Goal: Task Accomplishment & Management: Use online tool/utility

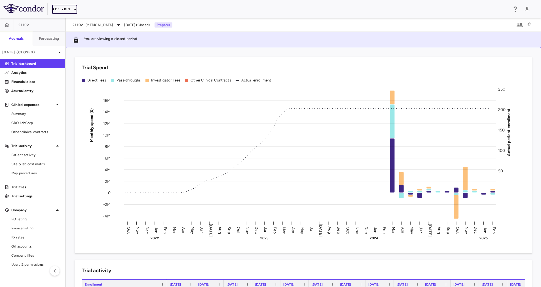
click at [67, 9] on button "Acelyrin" at bounding box center [64, 9] width 25 height 9
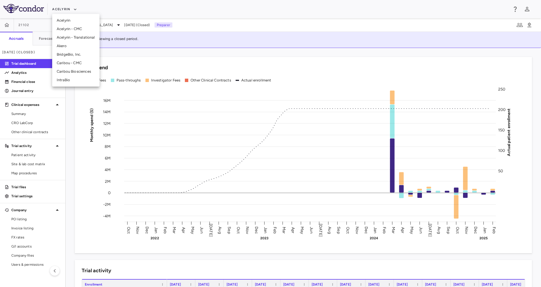
click at [76, 54] on li "BridgeBio, Inc." at bounding box center [75, 54] width 47 height 9
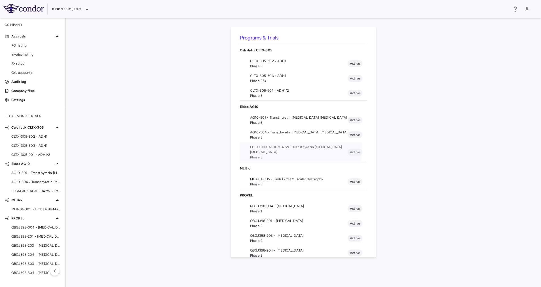
click at [283, 148] on span "EDSAG103-AG10304PW • Transthyretin [MEDICAL_DATA] [MEDICAL_DATA]" at bounding box center [299, 149] width 98 height 10
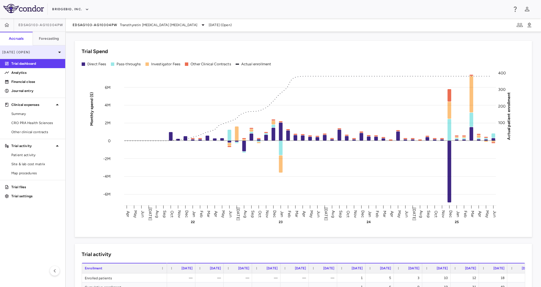
click at [50, 52] on p "[DATE] (Open)" at bounding box center [29, 52] width 54 height 5
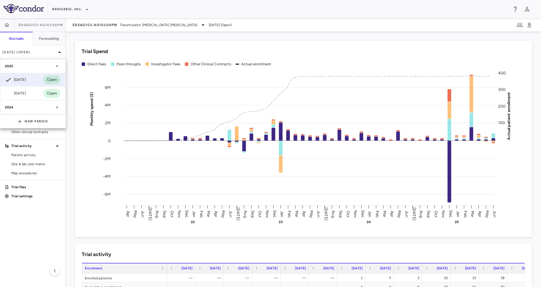
click at [111, 32] on div at bounding box center [270, 143] width 541 height 287
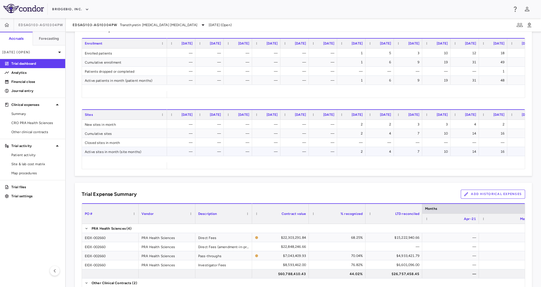
scroll to position [279, 0]
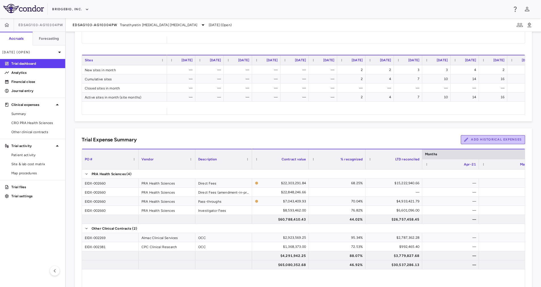
click at [480, 139] on button "Add Historical Expenses" at bounding box center [493, 139] width 64 height 9
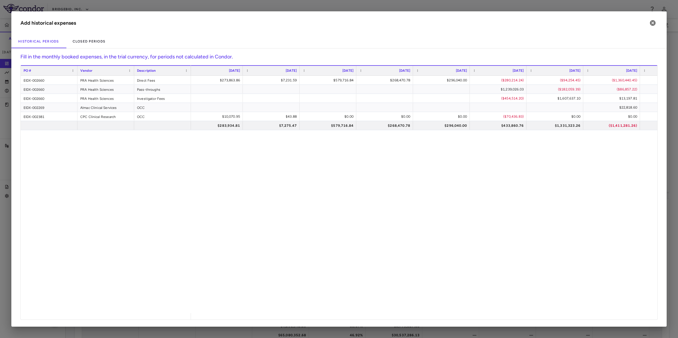
scroll to position [0, 511]
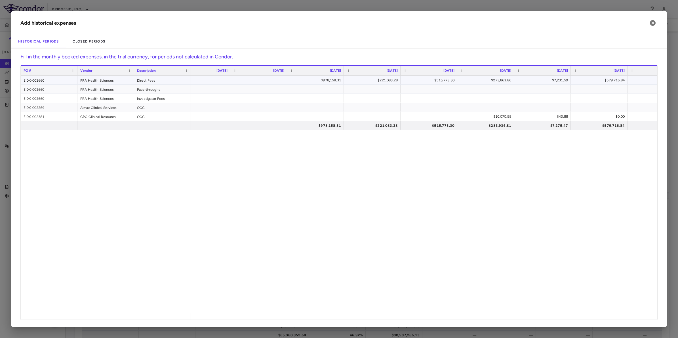
click at [333, 80] on div "$978,158.31" at bounding box center [316, 80] width 49 height 9
drag, startPoint x: 311, startPoint y: 78, endPoint x: 351, endPoint y: 84, distance: 40.1
type input "**********"
click at [261, 80] on div "PO # Vendor Description [DATE]" at bounding box center [339, 192] width 636 height 254
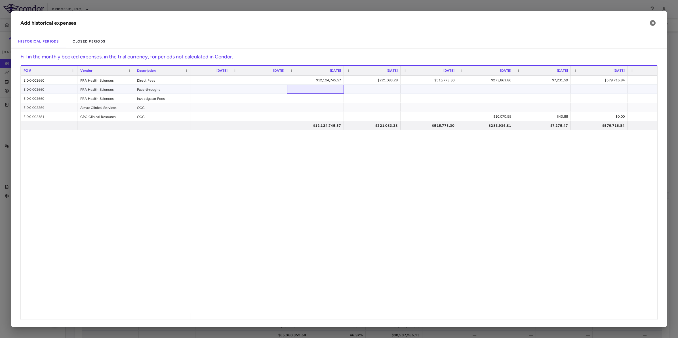
click at [319, 87] on div at bounding box center [315, 89] width 51 height 8
type input "*******"
click at [328, 97] on div "PO # Vendor Description [DATE]" at bounding box center [339, 192] width 636 height 254
click at [328, 97] on div at bounding box center [315, 98] width 51 height 8
type input "*******"
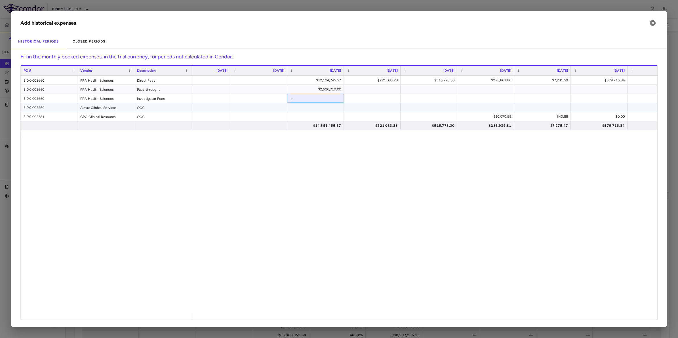
click at [325, 108] on div "PO # Vendor Description [DATE]" at bounding box center [339, 192] width 636 height 254
click at [329, 77] on div "$12,124,745.57" at bounding box center [316, 80] width 49 height 9
drag, startPoint x: 308, startPoint y: 79, endPoint x: 367, endPoint y: 84, distance: 58.9
type input "*********"
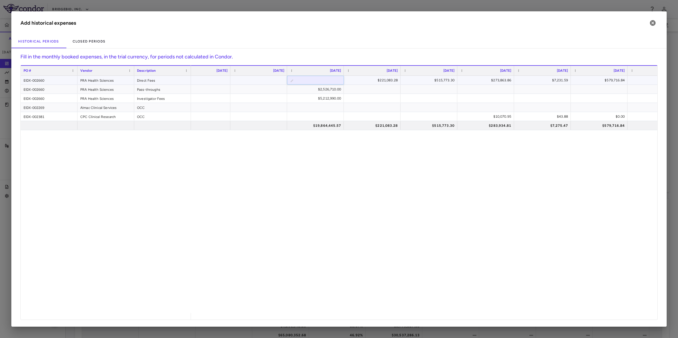
click at [276, 81] on div "PO # Vendor Description [DATE]" at bounding box center [339, 192] width 636 height 254
click at [333, 87] on div "$2,526,710.00" at bounding box center [316, 89] width 49 height 9
drag, startPoint x: 315, startPoint y: 89, endPoint x: 352, endPoint y: 90, distance: 36.9
type input "*******"
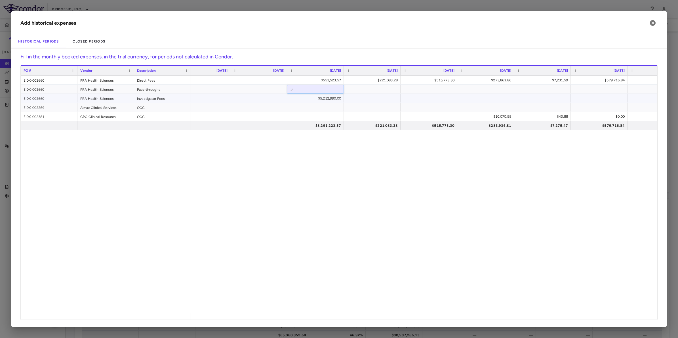
click at [329, 98] on div "PO # Vendor Description [DATE]" at bounding box center [339, 192] width 636 height 254
click at [328, 96] on div "$5,212,990.00" at bounding box center [316, 98] width 49 height 9
drag, startPoint x: 310, startPoint y: 97, endPoint x: 344, endPoint y: 99, distance: 34.3
click at [339, 77] on div "$551,523.57" at bounding box center [316, 80] width 49 height 9
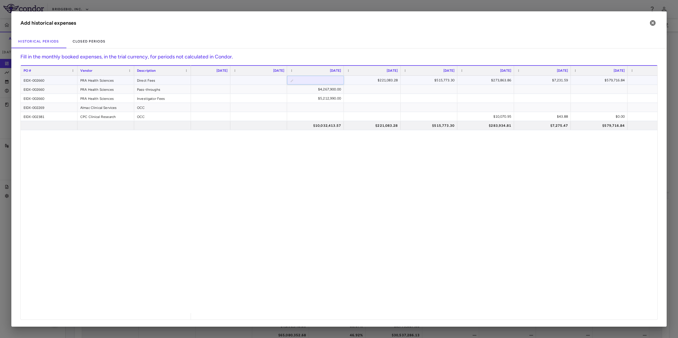
drag, startPoint x: 315, startPoint y: 80, endPoint x: 386, endPoint y: 71, distance: 70.9
click at [385, 71] on div "PO # Vendor Description [DATE]" at bounding box center [339, 192] width 636 height 254
type input "**********"
click at [323, 87] on div "PO # Vendor Description [DATE]" at bounding box center [339, 192] width 636 height 254
click at [315, 89] on div "$4,267,900.00" at bounding box center [316, 89] width 49 height 9
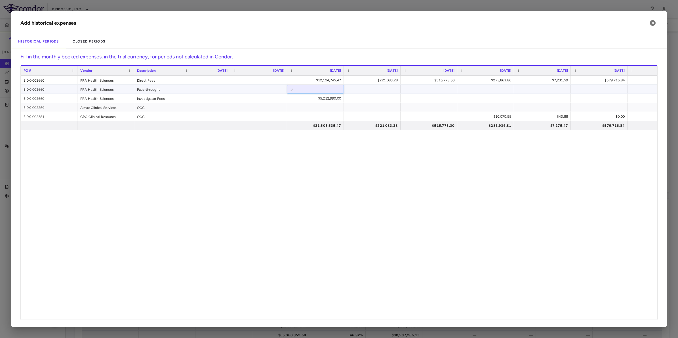
drag, startPoint x: 308, startPoint y: 90, endPoint x: 369, endPoint y: 93, distance: 60.7
type input "*******"
click at [327, 97] on div "PO # Vendor Description [DATE]" at bounding box center [339, 192] width 636 height 254
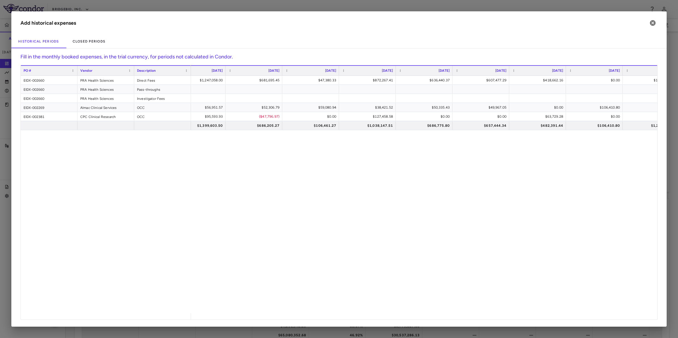
scroll to position [0, 1789]
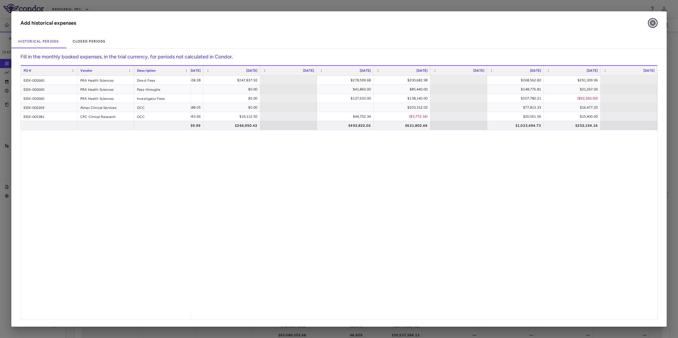
click at [541, 23] on icon "button" at bounding box center [652, 23] width 6 height 6
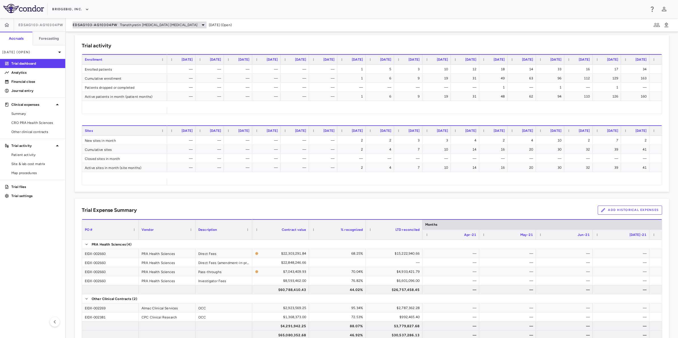
click at [179, 24] on span "Transthyretin [MEDICAL_DATA] [MEDICAL_DATA]" at bounding box center [158, 24] width 77 height 5
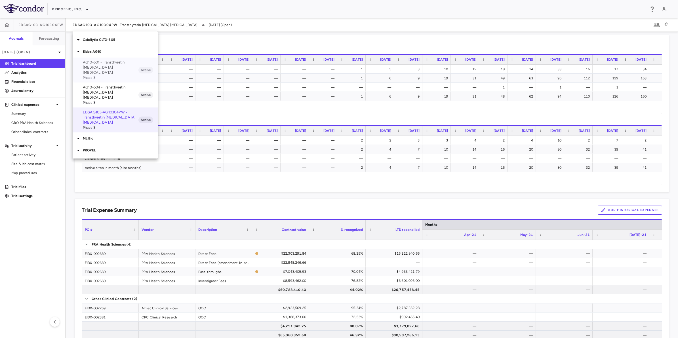
click at [125, 65] on p "AG10-501 • Transthyretin [MEDICAL_DATA] [MEDICAL_DATA]" at bounding box center [111, 67] width 56 height 15
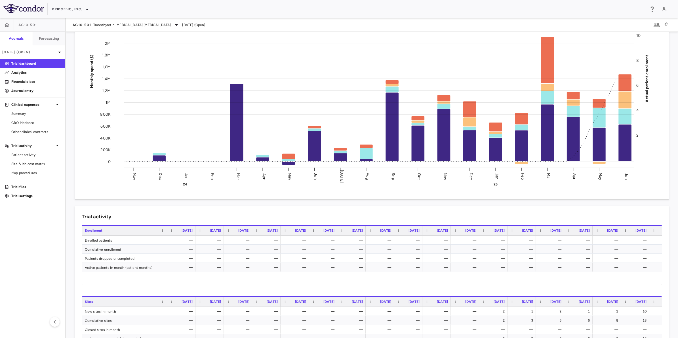
scroll to position [275, 0]
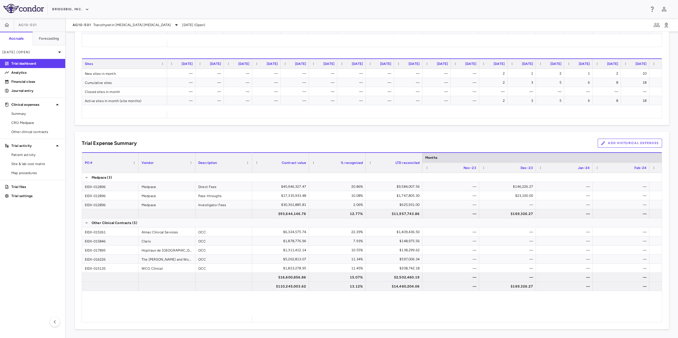
click at [541, 142] on button "Add Historical Expenses" at bounding box center [629, 143] width 64 height 9
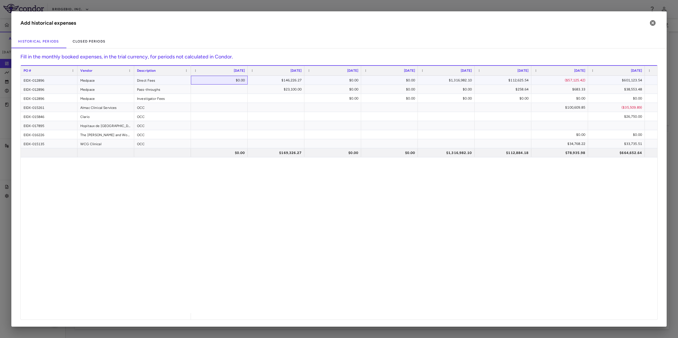
click at [228, 79] on div "$0.00" at bounding box center [220, 80] width 49 height 9
type input "**********"
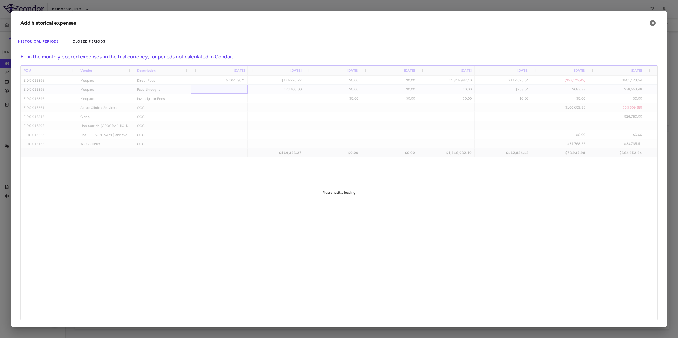
click at [229, 89] on div "PO # Vendor Description [DATE]" at bounding box center [339, 192] width 636 height 254
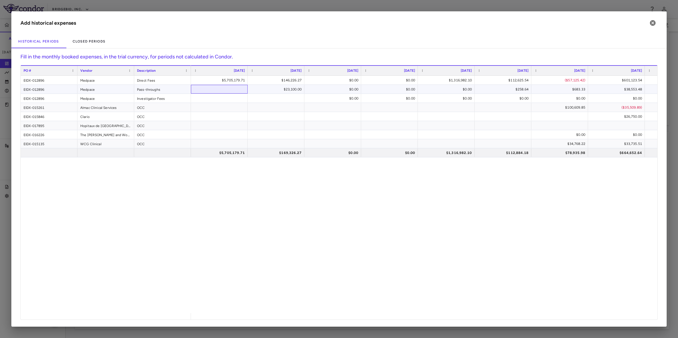
click at [224, 91] on div at bounding box center [219, 89] width 51 height 8
type input "******"
click at [229, 96] on div "PO # Vendor Description [DATE]" at bounding box center [339, 192] width 636 height 254
click at [237, 94] on div at bounding box center [219, 98] width 57 height 9
type input "******"
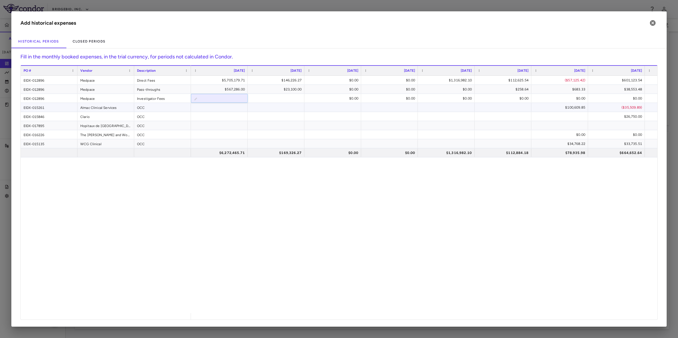
click at [238, 108] on div "PO # Vendor Description [DATE]" at bounding box center [339, 192] width 636 height 254
click at [236, 105] on div at bounding box center [219, 107] width 51 height 8
type input "*********"
click at [228, 117] on div "PO # Vendor Description [DATE]" at bounding box center [339, 192] width 636 height 254
click at [234, 118] on div at bounding box center [219, 116] width 51 height 8
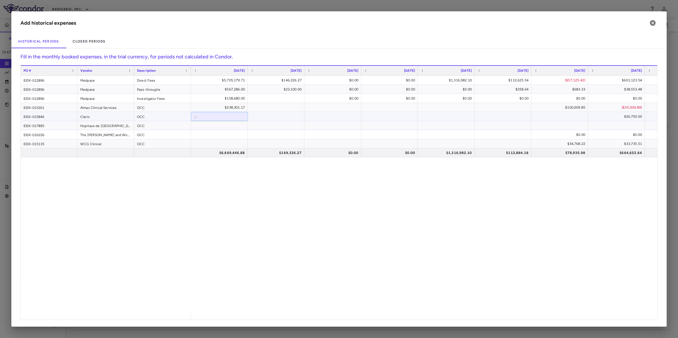
type input "*******"
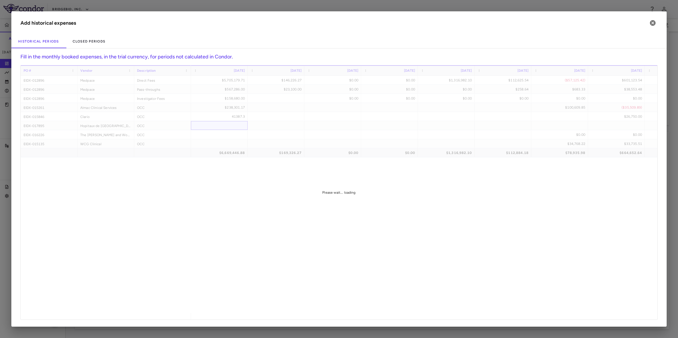
click at [232, 125] on div "PO # Vendor Description [DATE]" at bounding box center [339, 192] width 636 height 254
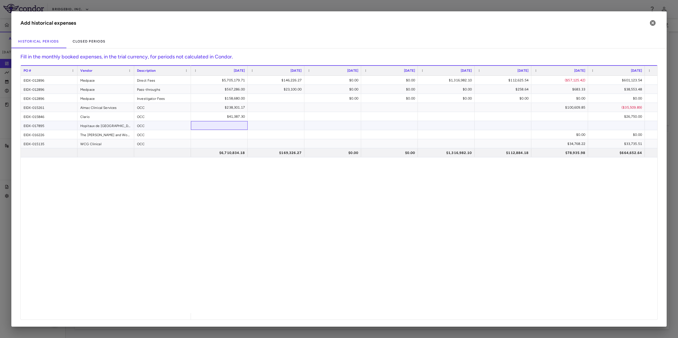
click at [234, 126] on div at bounding box center [219, 125] width 51 height 8
type input "*********"
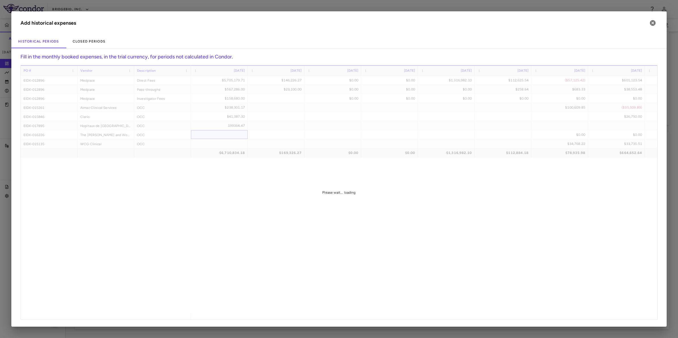
click at [232, 135] on div "PO # Vendor Description [DATE]" at bounding box center [339, 192] width 636 height 254
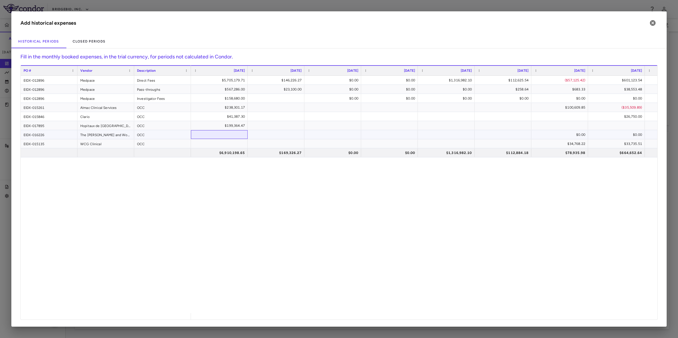
click at [232, 136] on div at bounding box center [219, 134] width 51 height 8
type input "*********"
click at [233, 147] on div "PO # Vendor Description [DATE]" at bounding box center [339, 192] width 636 height 254
click at [227, 145] on div at bounding box center [219, 143] width 51 height 8
type input "*********"
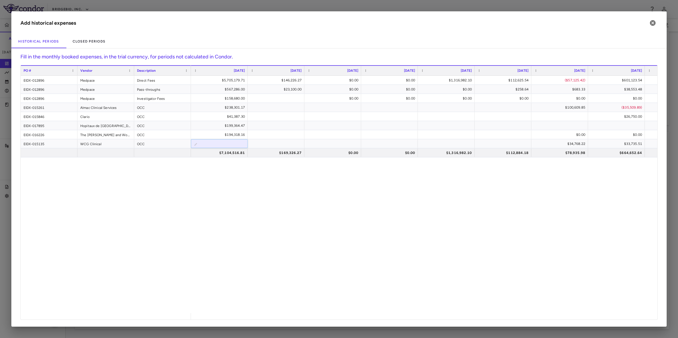
click at [236, 177] on div "$5,705,179.71 $146,226.27 $0.00 $0.00 $1,316,982.10 $112,625.54 ($57,125.42) $6…" at bounding box center [424, 194] width 466 height 237
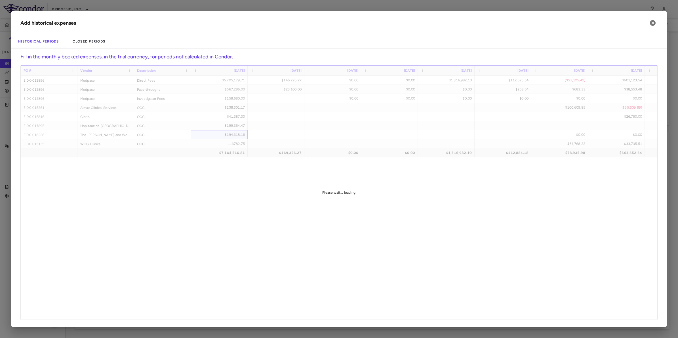
click at [211, 133] on div "PO # Vendor Description [DATE]" at bounding box center [339, 192] width 636 height 254
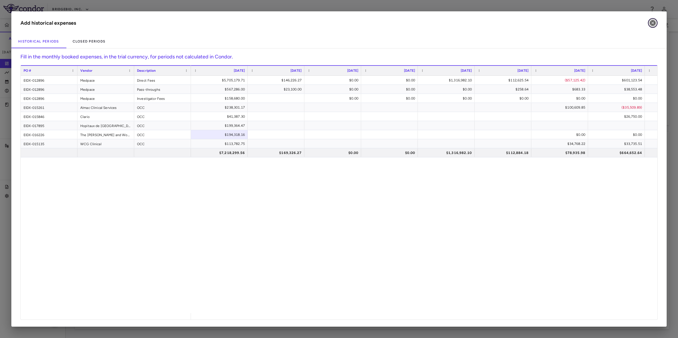
click at [541, 22] on icon "button" at bounding box center [652, 23] width 6 height 6
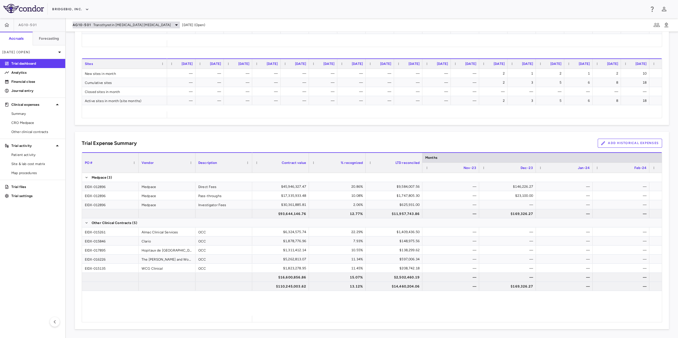
click at [154, 24] on div "AG10-501 Transthyretin [MEDICAL_DATA] [MEDICAL_DATA]" at bounding box center [126, 25] width 107 height 7
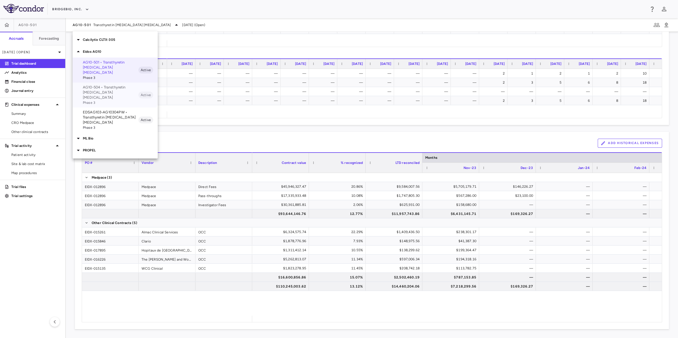
click at [109, 85] on p "AG10-504 • Transthyretin [MEDICAL_DATA] [MEDICAL_DATA]" at bounding box center [111, 92] width 56 height 15
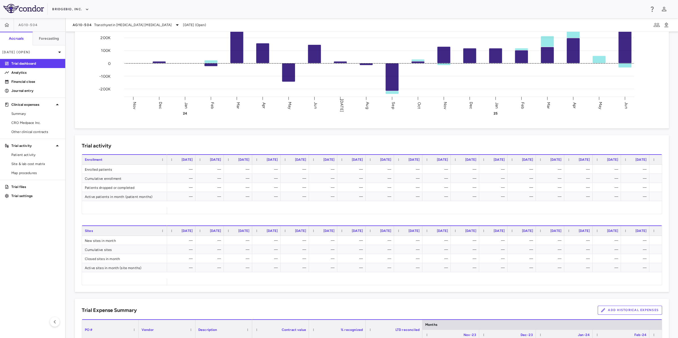
scroll to position [199, 0]
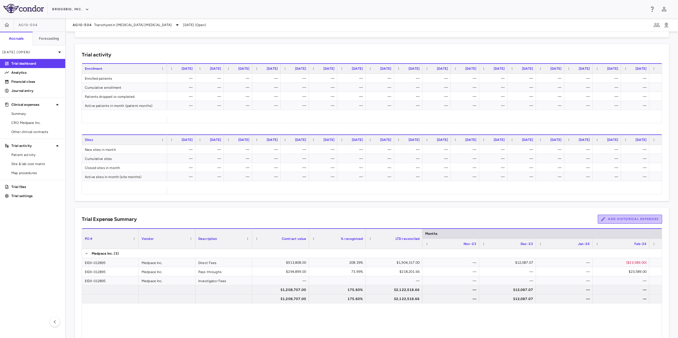
click at [541, 218] on button "Add Historical Expenses" at bounding box center [629, 219] width 64 height 9
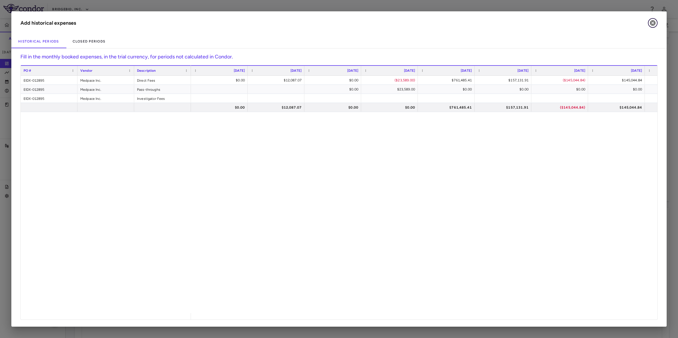
click at [541, 23] on icon "button" at bounding box center [652, 23] width 7 height 7
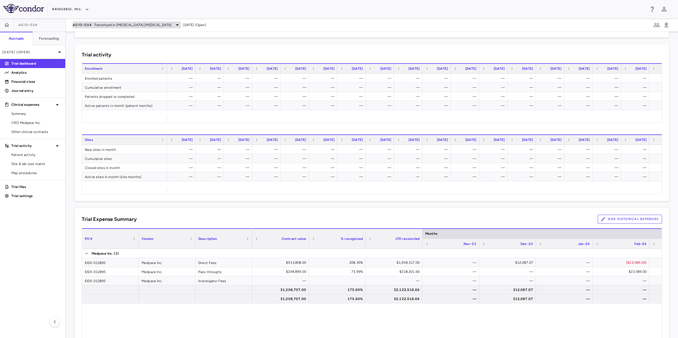
click at [143, 23] on span "Transthyretin [MEDICAL_DATA] [MEDICAL_DATA]" at bounding box center [132, 24] width 77 height 5
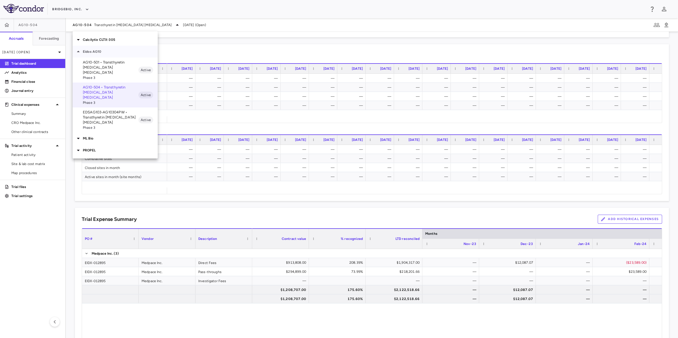
click at [107, 53] on p "Eidos AG10" at bounding box center [120, 51] width 75 height 5
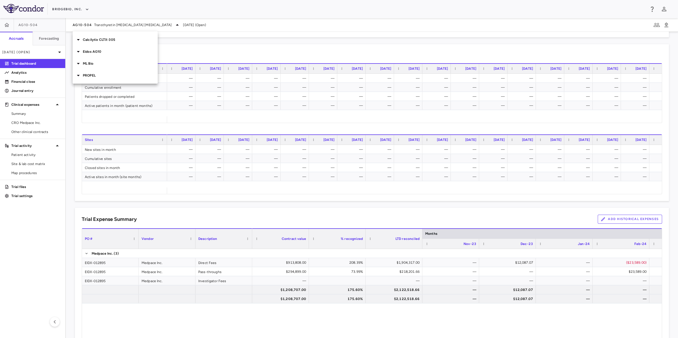
click at [107, 53] on p "Eidos AG10" at bounding box center [120, 51] width 75 height 5
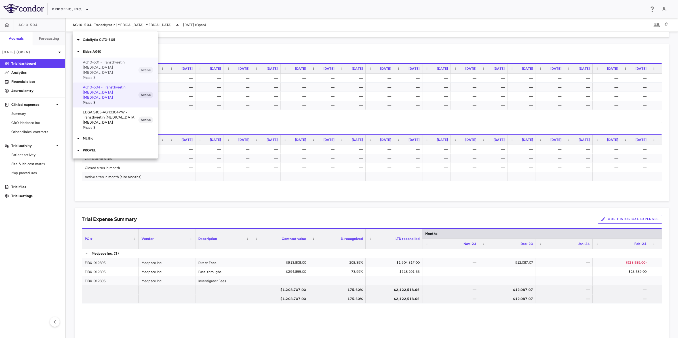
click at [115, 63] on p "AG10-501 • Transthyretin [MEDICAL_DATA] [MEDICAL_DATA]" at bounding box center [111, 67] width 56 height 15
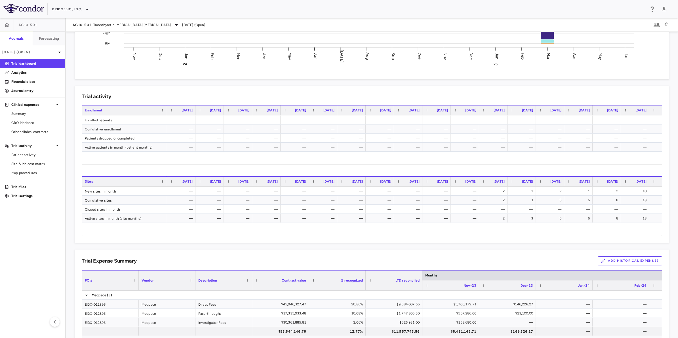
scroll to position [158, 0]
click at [541, 264] on button "Add Historical Expenses" at bounding box center [629, 260] width 64 height 9
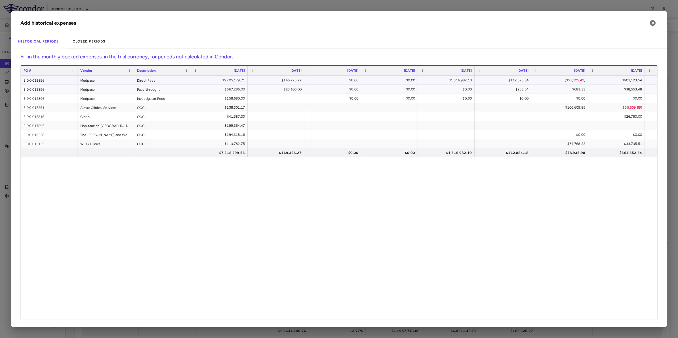
click at [227, 81] on div "$5,705,179.71" at bounding box center [220, 80] width 49 height 9
drag, startPoint x: 215, startPoint y: 80, endPoint x: 256, endPoint y: 80, distance: 40.3
click at [236, 91] on div "PO # Vendor Description [DATE]" at bounding box center [339, 192] width 636 height 254
click at [233, 89] on div "$567,286.00" at bounding box center [220, 89] width 49 height 9
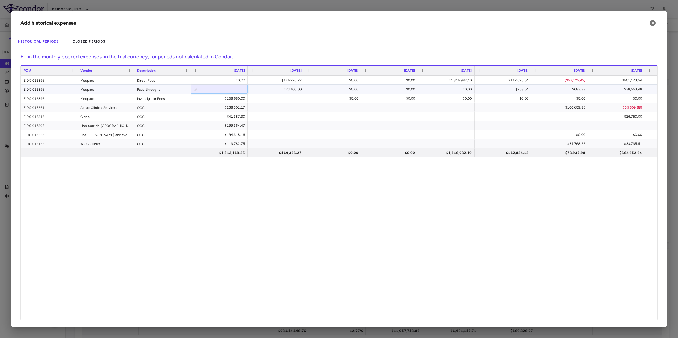
drag, startPoint x: 220, startPoint y: 88, endPoint x: 254, endPoint y: 90, distance: 34.0
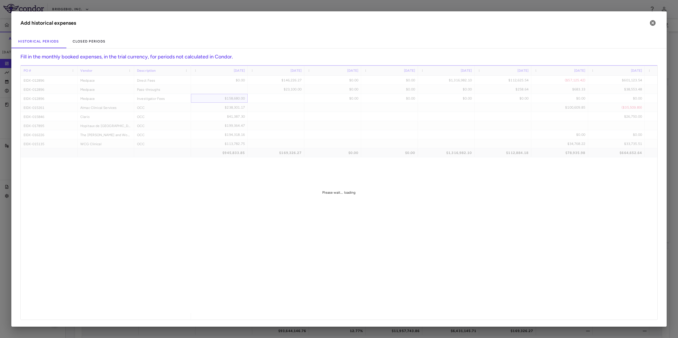
click at [236, 99] on div "PO # Vendor Description [DATE]" at bounding box center [339, 192] width 636 height 254
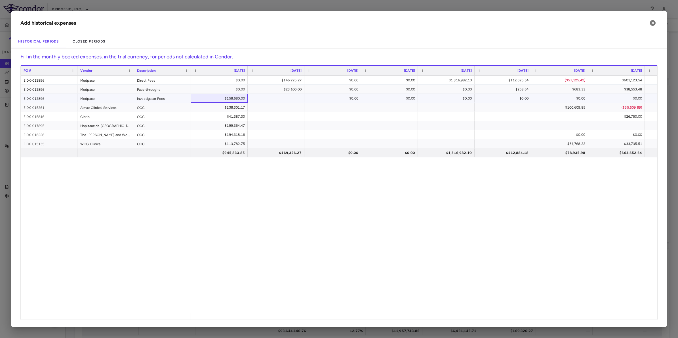
click at [232, 100] on div "$158,680.00" at bounding box center [220, 98] width 49 height 9
drag, startPoint x: 220, startPoint y: 98, endPoint x: 264, endPoint y: 101, distance: 44.6
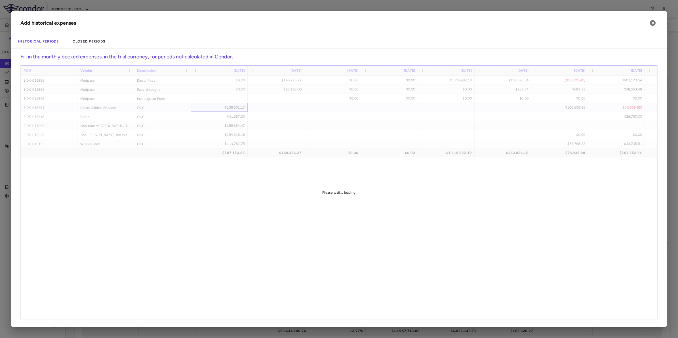
click at [228, 105] on div "PO # Vendor Description [DATE]" at bounding box center [339, 192] width 636 height 254
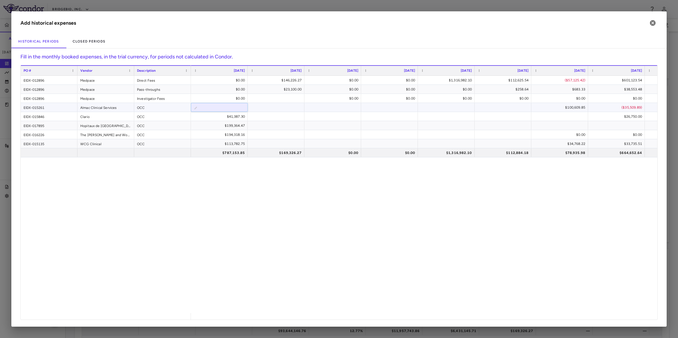
drag, startPoint x: 222, startPoint y: 108, endPoint x: 292, endPoint y: 107, distance: 70.0
type input "*"
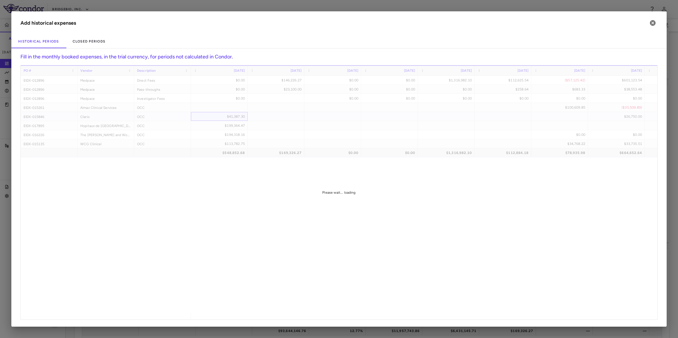
click at [233, 116] on div "PO # Vendor Description [DATE]" at bounding box center [339, 192] width 636 height 254
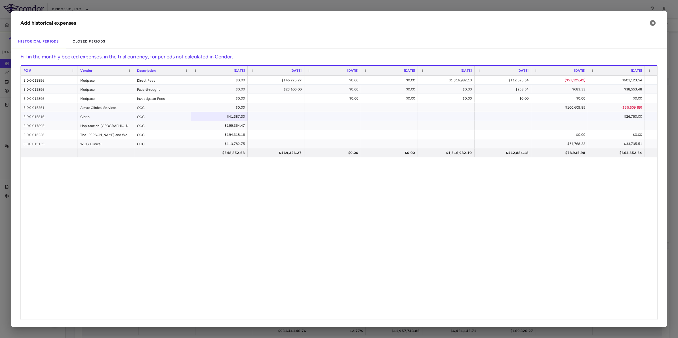
click at [228, 117] on div "$41,387.30" at bounding box center [220, 116] width 49 height 9
drag, startPoint x: 223, startPoint y: 116, endPoint x: 257, endPoint y: 118, distance: 34.1
click at [228, 125] on div "PO # Vendor Description [DATE]" at bounding box center [339, 192] width 636 height 254
click at [232, 126] on div "$199,364.47" at bounding box center [220, 125] width 49 height 9
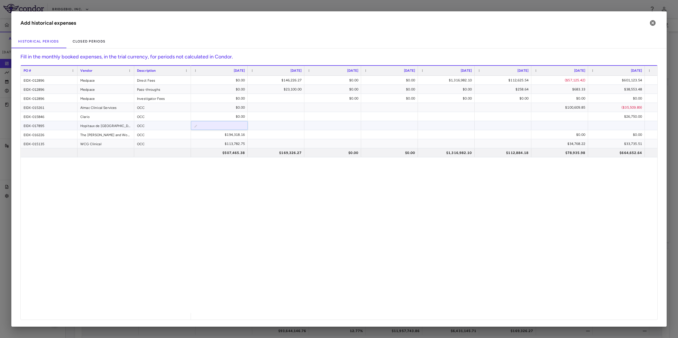
drag, startPoint x: 218, startPoint y: 125, endPoint x: 259, endPoint y: 126, distance: 41.1
click at [235, 131] on div "PO # Vendor Description [DATE]" at bounding box center [339, 192] width 636 height 254
click at [232, 135] on div "$194,318.16" at bounding box center [220, 134] width 49 height 9
drag, startPoint x: 221, startPoint y: 134, endPoint x: 270, endPoint y: 134, distance: 48.8
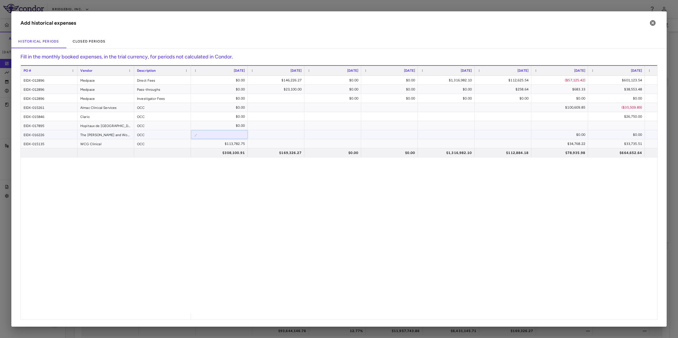
click at [233, 142] on div "PO # Vendor Description [DATE]" at bounding box center [339, 192] width 636 height 254
click at [230, 145] on div "$113,782.75" at bounding box center [220, 143] width 49 height 9
drag, startPoint x: 216, startPoint y: 143, endPoint x: 276, endPoint y: 148, distance: 59.4
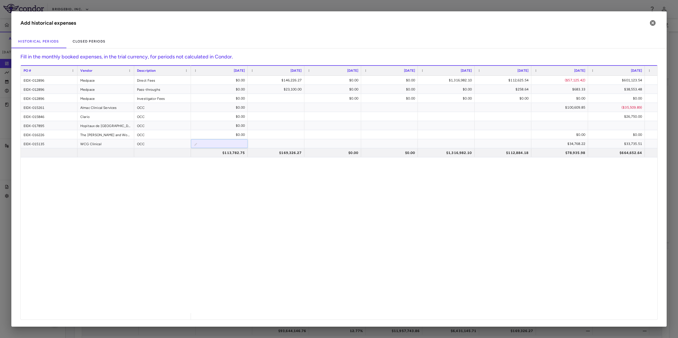
click at [267, 180] on div "$0.00 $146,226.27 $0.00 $0.00 $1,316,982.10 $112,625.54 ($57,125.42) $601,123.5…" at bounding box center [424, 194] width 466 height 237
click at [232, 135] on div "PO # Vendor Description [DATE]" at bounding box center [339, 192] width 636 height 254
drag, startPoint x: 240, startPoint y: 207, endPoint x: 288, endPoint y: 169, distance: 61.4
click at [240, 207] on div "$0.00 $146,226.27 $0.00 $0.00 $1,316,982.10 $112,625.54 ($57,125.42) $601,123.5…" at bounding box center [424, 194] width 466 height 237
click at [541, 24] on icon "button" at bounding box center [652, 23] width 6 height 6
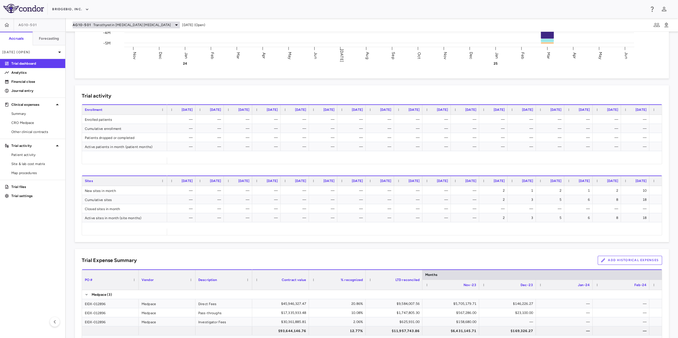
click at [120, 25] on span "Transthyretin [MEDICAL_DATA] [MEDICAL_DATA]" at bounding box center [131, 24] width 77 height 5
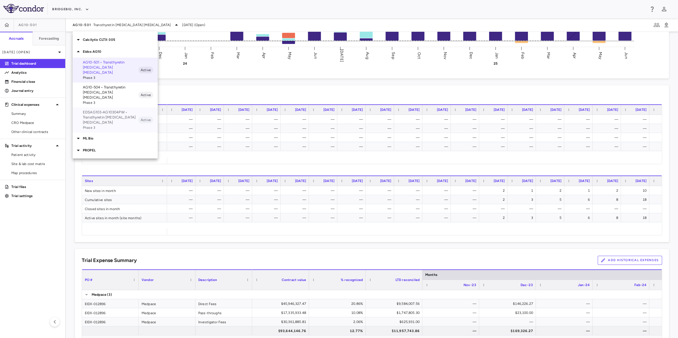
click at [111, 110] on p "EDSAG103-AG10304PW • Transthyretin [MEDICAL_DATA] [MEDICAL_DATA]" at bounding box center [111, 117] width 56 height 15
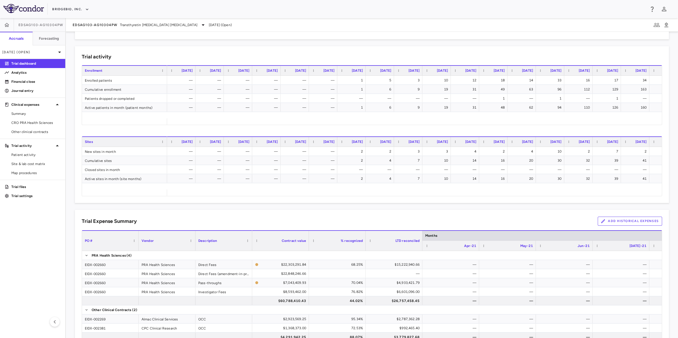
scroll to position [209, 0]
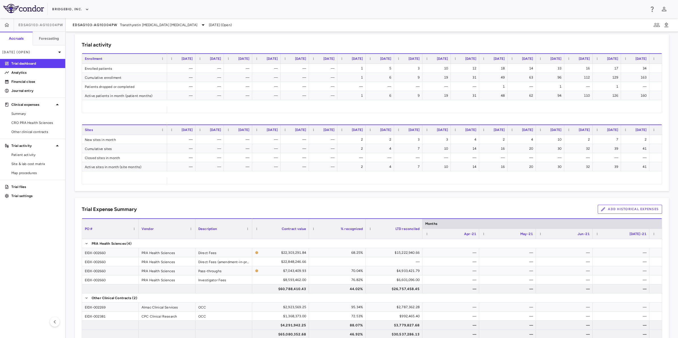
click at [541, 206] on button "Add Historical Expenses" at bounding box center [629, 209] width 64 height 9
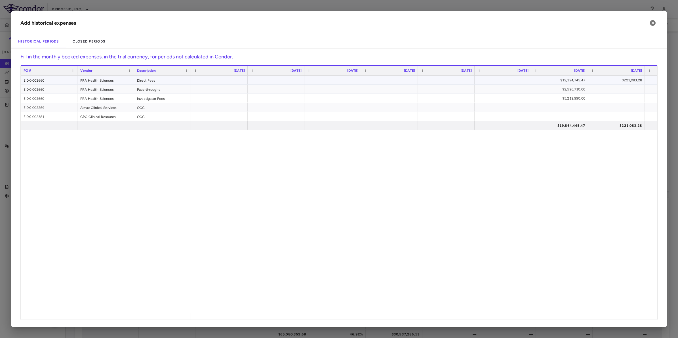
click at [541, 80] on div "$12,124,745.47" at bounding box center [560, 80] width 49 height 9
drag, startPoint x: 553, startPoint y: 80, endPoint x: 613, endPoint y: 80, distance: 60.4
type input "*********"
click at [541, 91] on div "PO # Vendor Description [DATE]" at bounding box center [339, 192] width 636 height 254
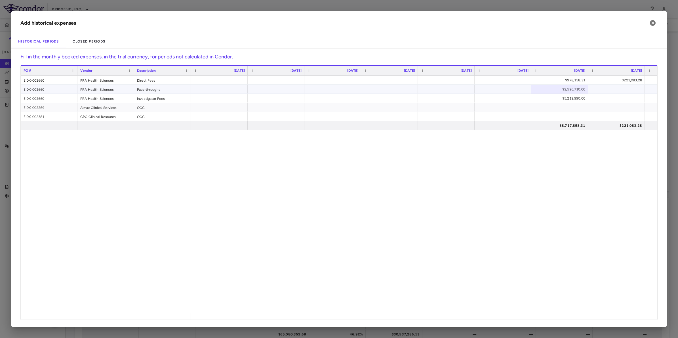
click at [541, 91] on div "$2,526,710.00" at bounding box center [560, 89] width 49 height 9
type input "*********"
click at [541, 98] on div "PO # Vendor Description [DATE]" at bounding box center [339, 192] width 636 height 254
click at [541, 98] on div "$5,212,990.00" at bounding box center [560, 98] width 49 height 9
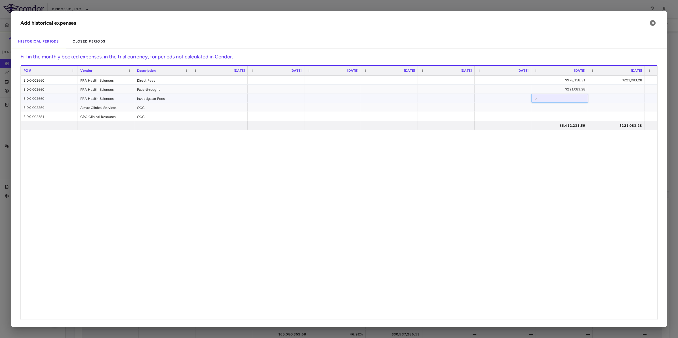
drag, startPoint x: 558, startPoint y: 97, endPoint x: 602, endPoint y: 91, distance: 43.5
type input "*"
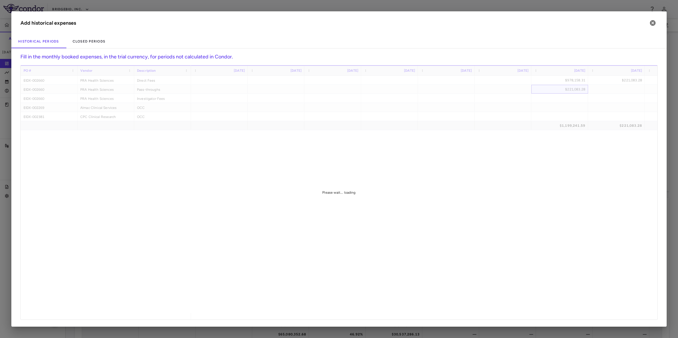
click at [541, 87] on div "PO # Vendor Description [DATE]" at bounding box center [339, 192] width 636 height 254
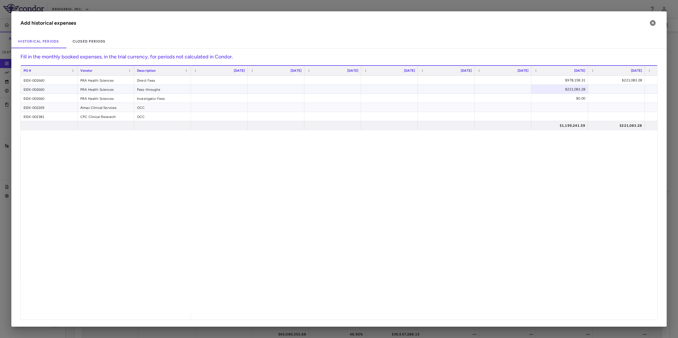
click at [541, 87] on div "$221,083.28" at bounding box center [560, 89] width 49 height 9
drag, startPoint x: 560, startPoint y: 88, endPoint x: 593, endPoint y: 91, distance: 33.3
click at [541, 54] on h6 "Fill in the monthly booked expenses, in the trial currency, for periods not cal…" at bounding box center [338, 59] width 637 height 12
click at [541, 97] on div "PO # Vendor Description [DATE]" at bounding box center [339, 192] width 636 height 254
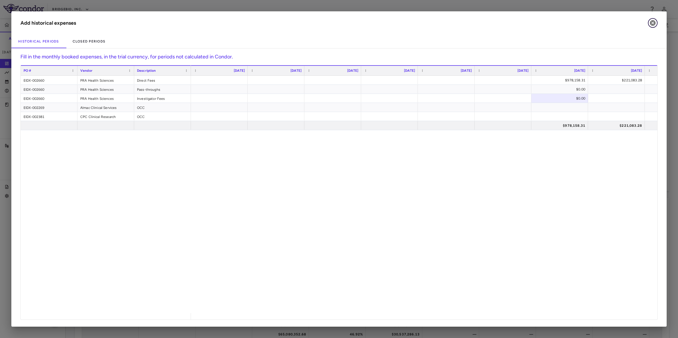
click at [541, 23] on icon "button" at bounding box center [652, 23] width 6 height 6
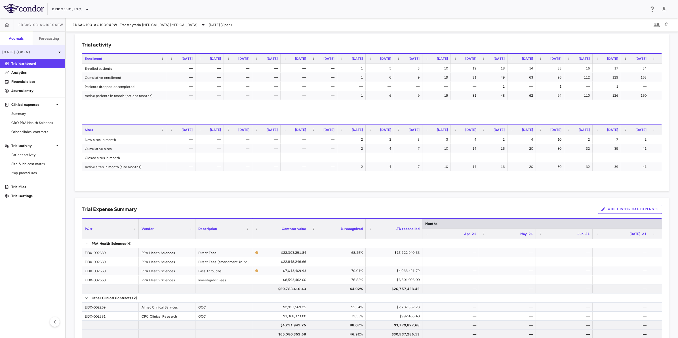
click at [58, 54] on icon at bounding box center [59, 52] width 7 height 7
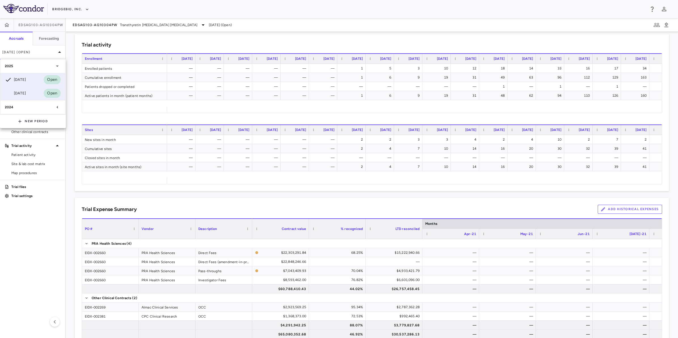
click at [37, 91] on div "[DATE] Open" at bounding box center [32, 93] width 65 height 14
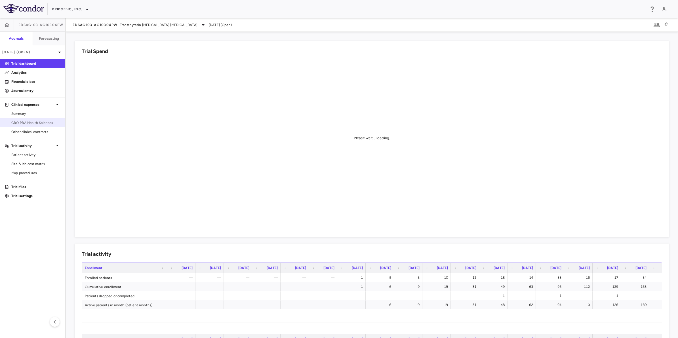
click at [40, 122] on span "CRO PRA Health Sciences" at bounding box center [35, 122] width 49 height 5
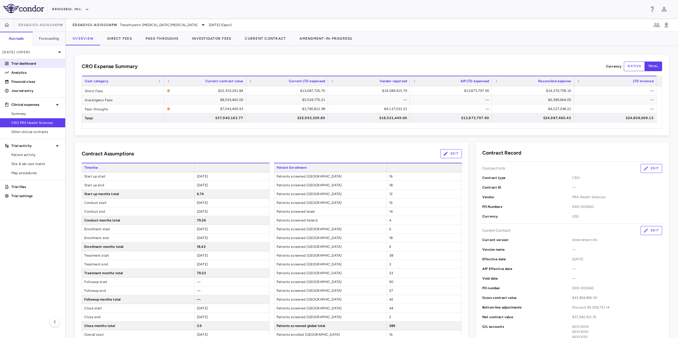
click at [27, 62] on p "Trial dashboard" at bounding box center [35, 63] width 49 height 5
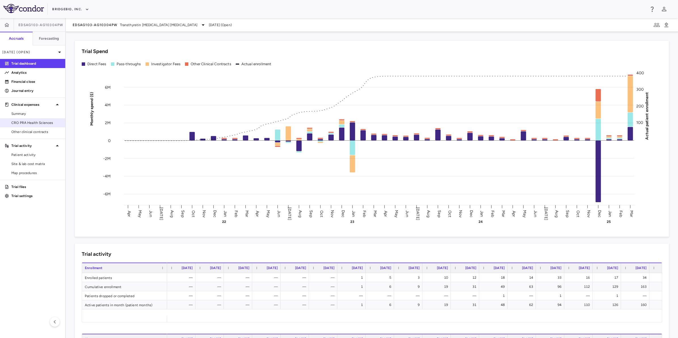
click at [37, 124] on span "CRO PRA Health Sciences" at bounding box center [35, 122] width 49 height 5
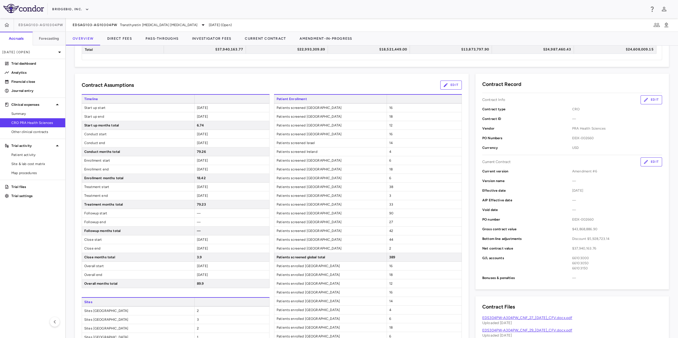
scroll to position [63, 0]
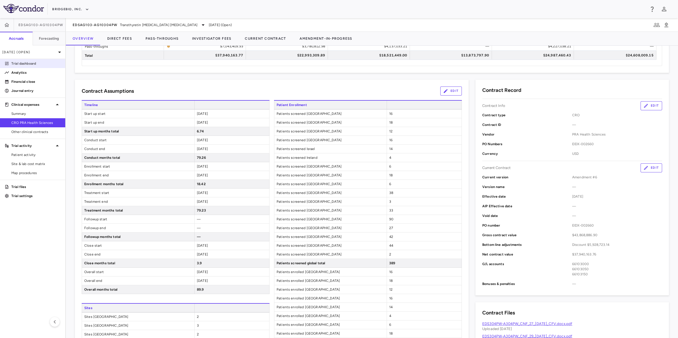
click at [39, 63] on p "Trial dashboard" at bounding box center [35, 63] width 49 height 5
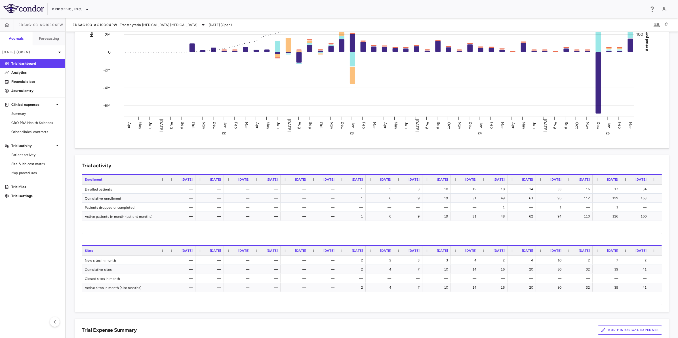
scroll to position [132, 0]
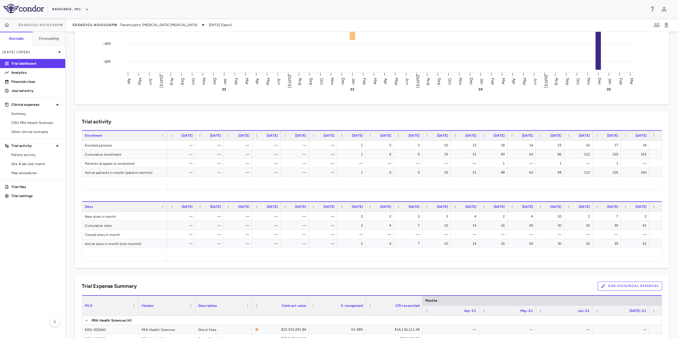
click at [541, 284] on button "Add Historical Expenses" at bounding box center [629, 286] width 64 height 9
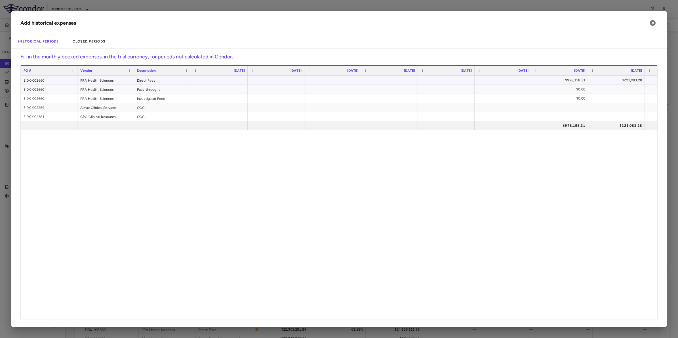
click at [506, 80] on div at bounding box center [502, 80] width 51 height 8
type input "**********"
click at [508, 90] on div "PO # Vendor Description [DATE]" at bounding box center [339, 192] width 636 height 254
click at [508, 90] on div at bounding box center [502, 89] width 51 height 8
type input "**********"
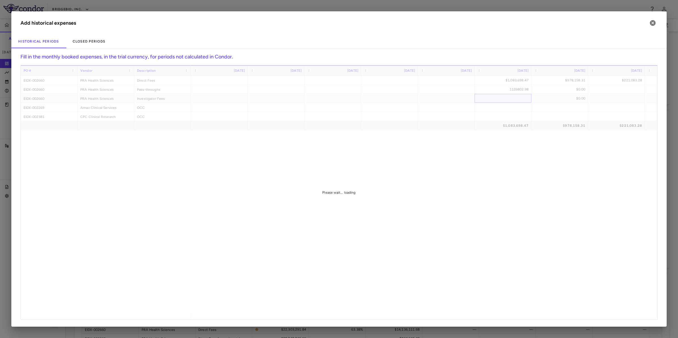
click at [515, 100] on div "PO # Vendor Description [DATE]" at bounding box center [339, 192] width 636 height 254
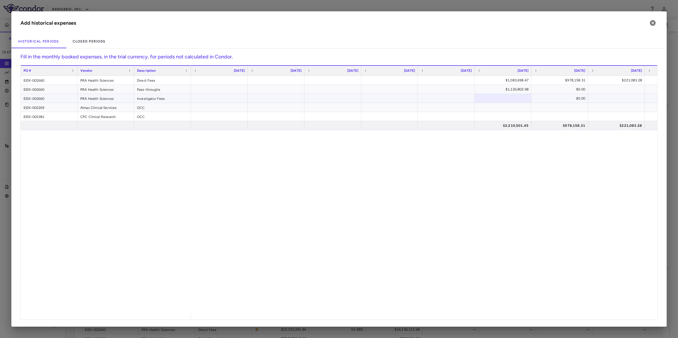
click at [512, 99] on div at bounding box center [502, 98] width 51 height 8
type input "********"
click at [513, 107] on div "PO # Vendor Description [DATE]" at bounding box center [339, 192] width 636 height 254
click at [541, 23] on icon "button" at bounding box center [652, 23] width 7 height 7
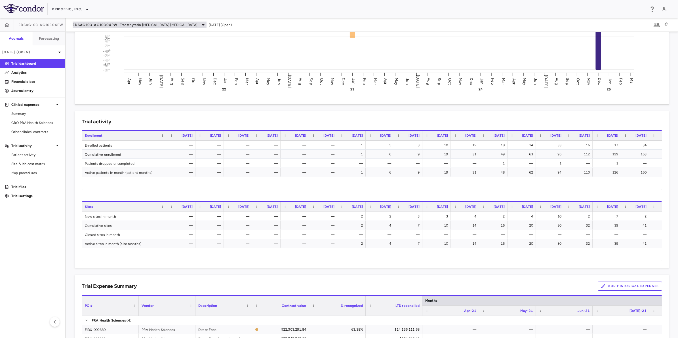
click at [123, 22] on span "Transthyretin [MEDICAL_DATA] [MEDICAL_DATA]" at bounding box center [158, 24] width 77 height 5
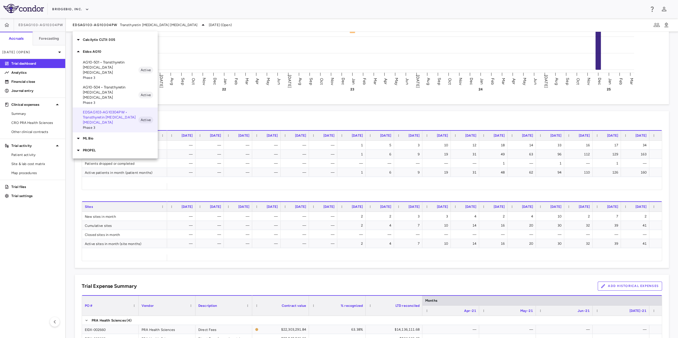
click at [101, 51] on p "Eidos AG10" at bounding box center [120, 51] width 75 height 5
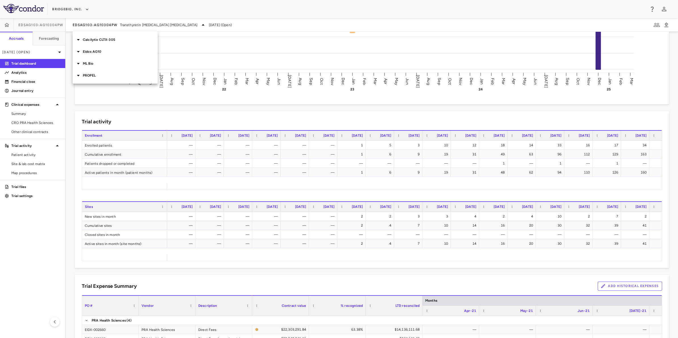
click at [102, 39] on p "Calcilytix CLTX-305" at bounding box center [120, 39] width 75 height 5
click at [109, 53] on span "Phase 3" at bounding box center [111, 55] width 56 height 5
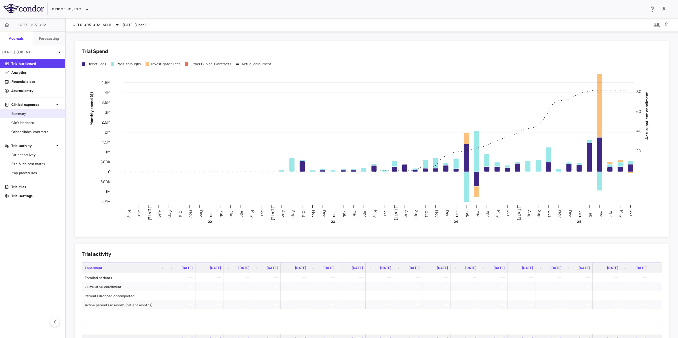
click at [35, 115] on span "Summary" at bounding box center [35, 113] width 49 height 5
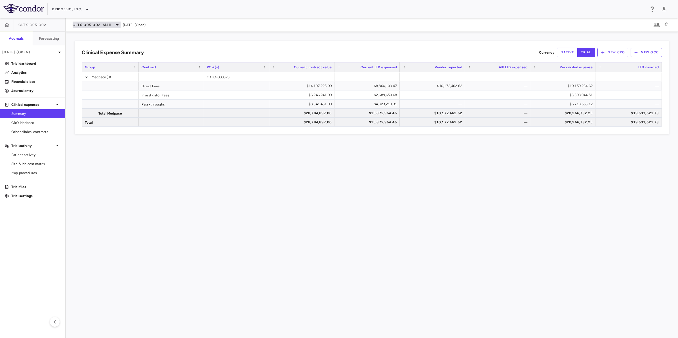
click at [112, 24] on div "CLTX-305-302 ADH1" at bounding box center [97, 25] width 48 height 7
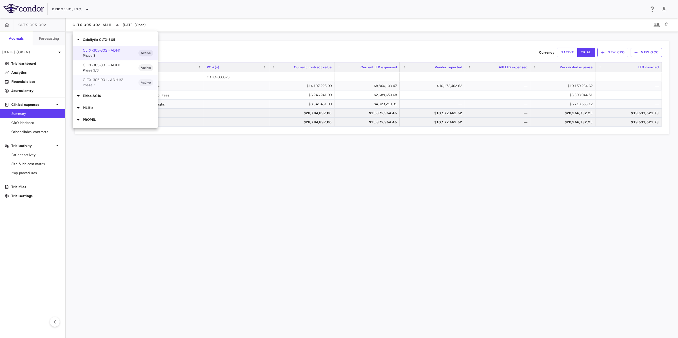
click at [116, 80] on p "CLTX-305-901 • ADH1/2" at bounding box center [111, 79] width 56 height 5
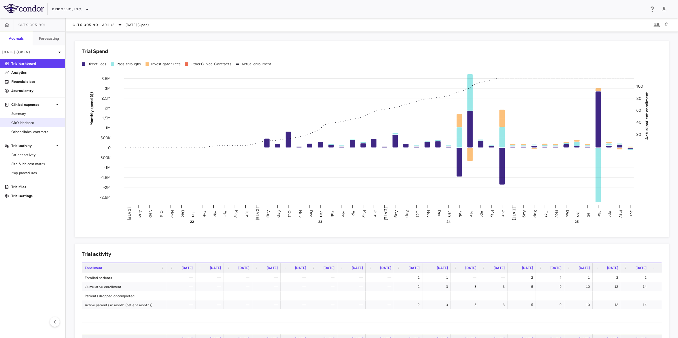
click at [34, 120] on span "CRO Medpace" at bounding box center [35, 122] width 49 height 5
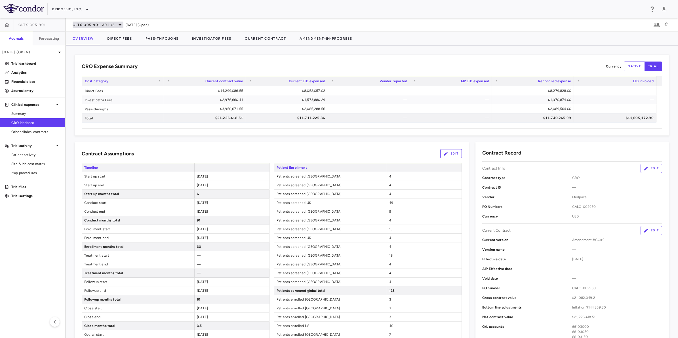
click at [115, 25] on div "CLTX-305-901 ADH1/2" at bounding box center [98, 25] width 51 height 7
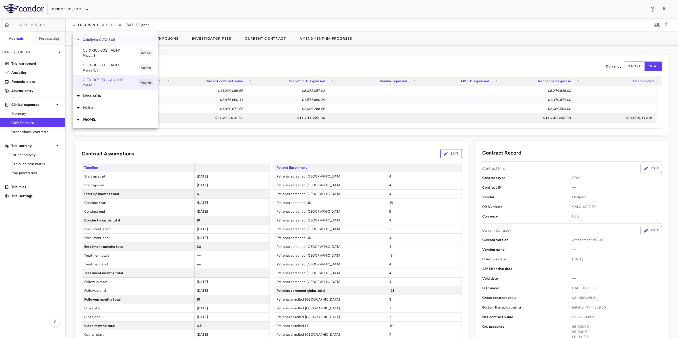
click at [108, 39] on p "Calcilytix CLTX-305" at bounding box center [120, 39] width 75 height 5
click at [105, 62] on p "ML Bio" at bounding box center [120, 63] width 75 height 5
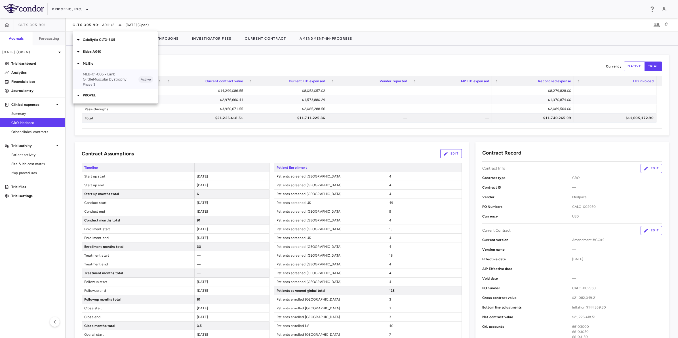
click at [109, 75] on p "MLB-01-005 • Limb GirdleMuscular Dystrophy" at bounding box center [111, 77] width 56 height 10
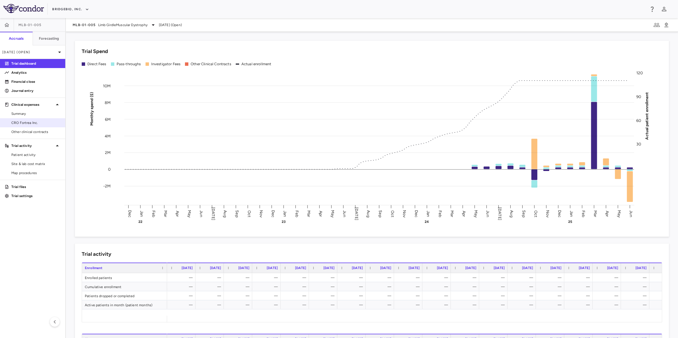
click at [38, 123] on span "CRO Fortrea Inc." at bounding box center [35, 122] width 49 height 5
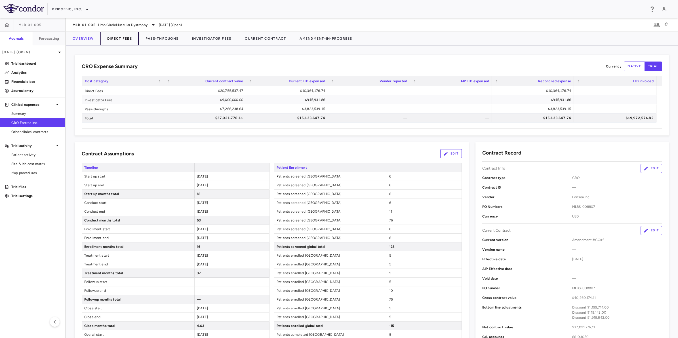
click at [119, 40] on button "Direct Fees" at bounding box center [119, 39] width 38 height 14
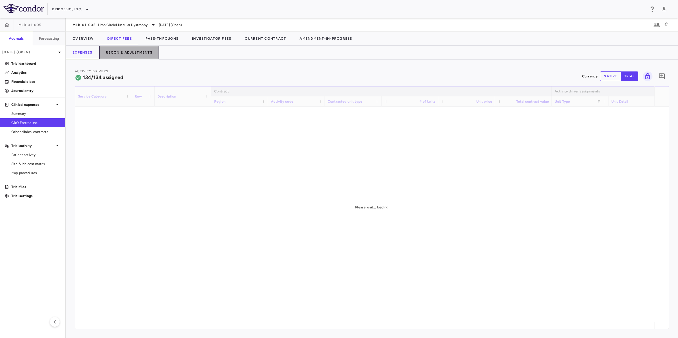
click at [139, 56] on button "Recon & Adjustments" at bounding box center [129, 53] width 60 height 14
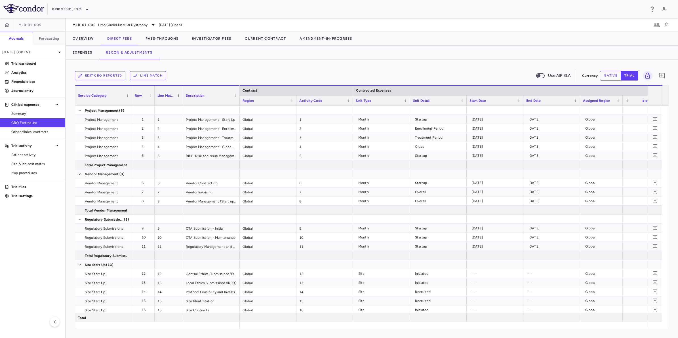
drag, startPoint x: 321, startPoint y: 328, endPoint x: 664, endPoint y: 325, distance: 343.1
click at [541, 286] on div at bounding box center [371, 325] width 593 height 7
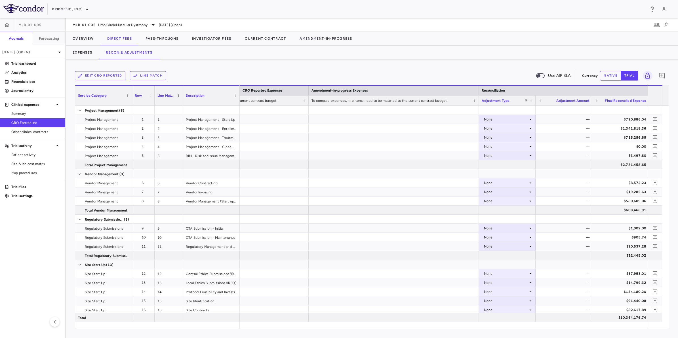
scroll to position [0, 655]
click at [528, 118] on icon at bounding box center [529, 119] width 5 height 5
click at [443, 71] on div at bounding box center [339, 169] width 678 height 338
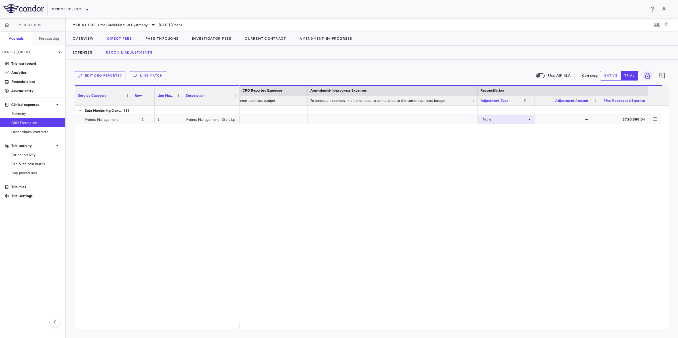
scroll to position [1353, 0]
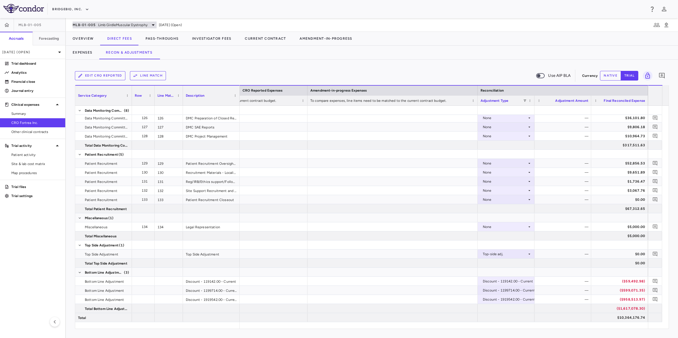
click at [143, 22] on div "MLB-01-005 Limb GirdleMuscular [MEDICAL_DATA]" at bounding box center [115, 25] width 84 height 7
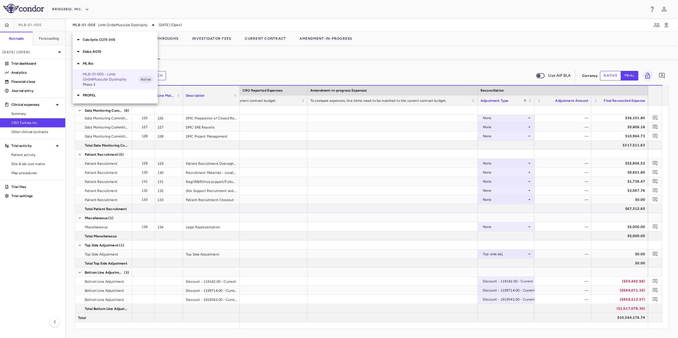
click at [96, 62] on p "ML Bio" at bounding box center [120, 63] width 75 height 5
click at [98, 72] on div "PROPEL" at bounding box center [115, 75] width 85 height 12
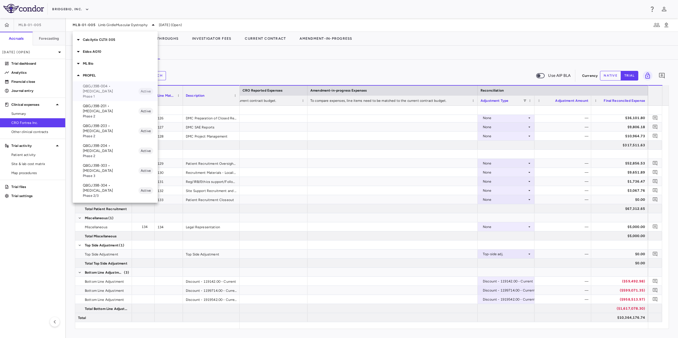
click at [113, 88] on p "QBGJ398-004 • [MEDICAL_DATA]" at bounding box center [111, 89] width 56 height 10
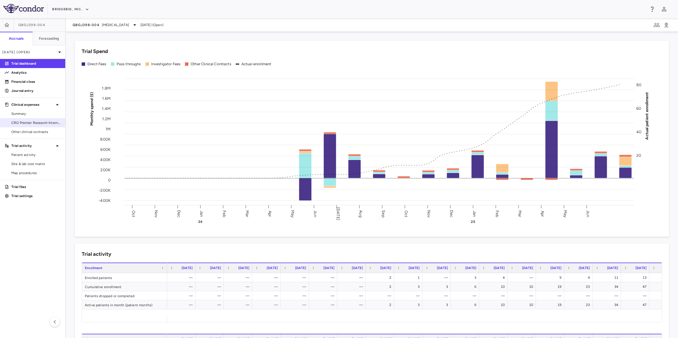
click at [45, 124] on span "CRO Premier Research International" at bounding box center [35, 122] width 49 height 5
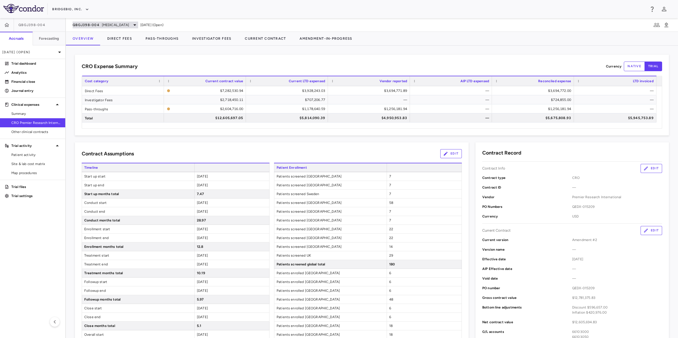
click at [122, 23] on span "[MEDICAL_DATA]" at bounding box center [115, 24] width 27 height 5
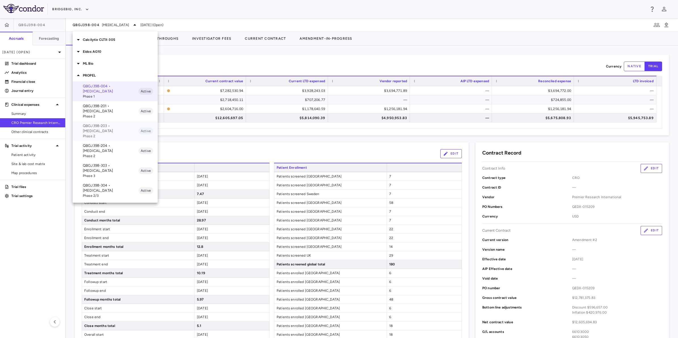
click at [116, 134] on span "Phase 2" at bounding box center [111, 136] width 56 height 5
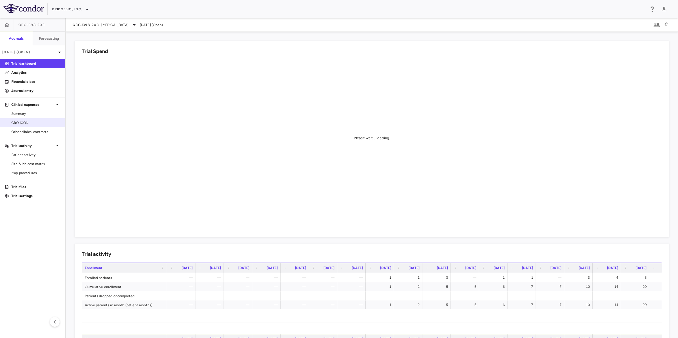
click at [37, 120] on span "CRO ICON" at bounding box center [35, 122] width 49 height 5
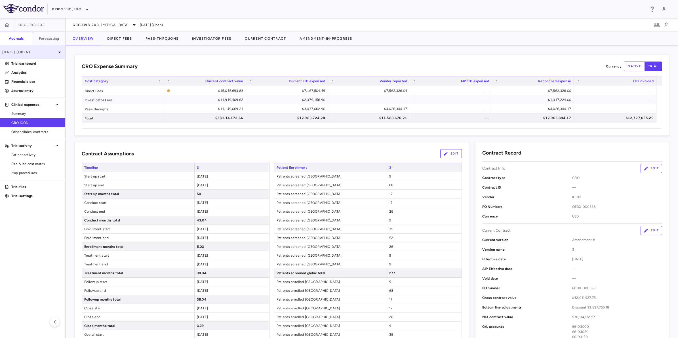
click at [59, 50] on icon at bounding box center [59, 52] width 7 height 7
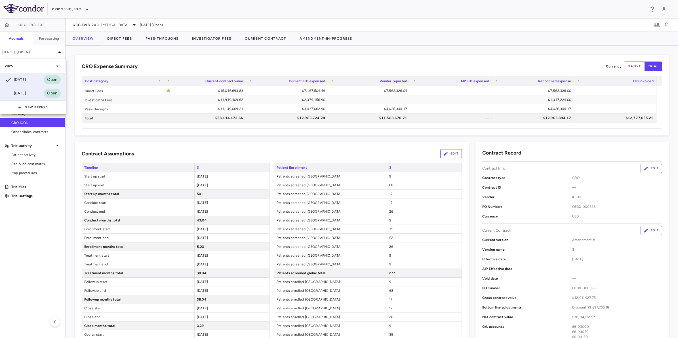
click at [33, 94] on div "[DATE] Open" at bounding box center [32, 93] width 65 height 14
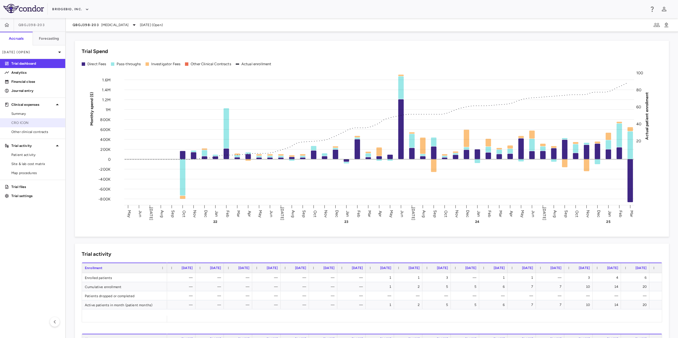
click at [31, 123] on span "CRO ICON" at bounding box center [35, 122] width 49 height 5
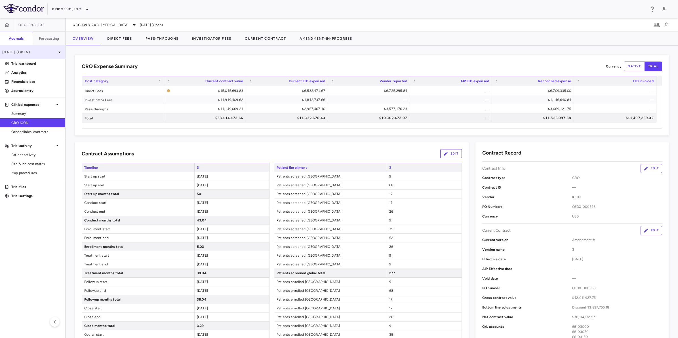
click at [40, 58] on div "[DATE] (Open)" at bounding box center [32, 52] width 65 height 14
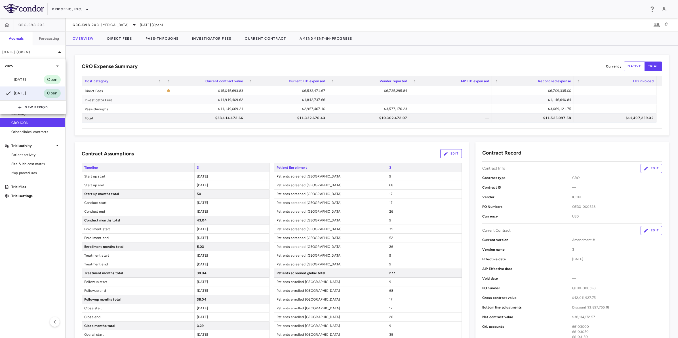
click at [40, 64] on div "2025" at bounding box center [29, 66] width 49 height 5
click at [123, 51] on div at bounding box center [339, 169] width 678 height 338
drag, startPoint x: 41, startPoint y: 63, endPoint x: 54, endPoint y: 63, distance: 12.8
click at [41, 63] on p "Trial dashboard" at bounding box center [35, 63] width 49 height 5
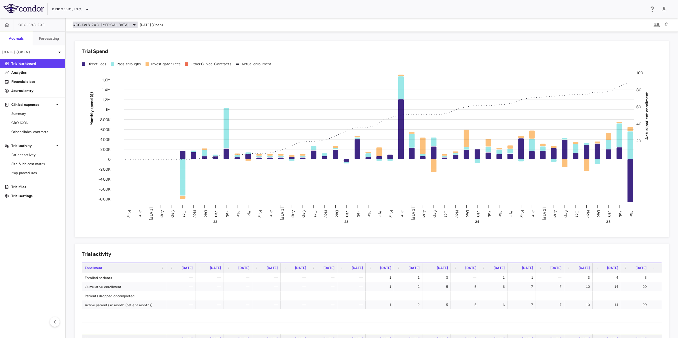
click at [131, 24] on icon at bounding box center [134, 25] width 7 height 7
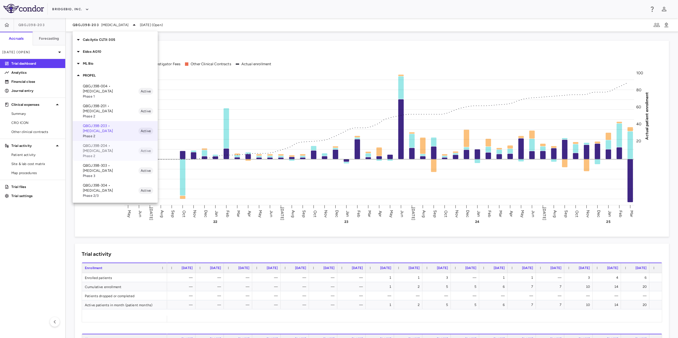
click at [121, 143] on p "QBGJ398-204 • [MEDICAL_DATA]" at bounding box center [111, 148] width 56 height 10
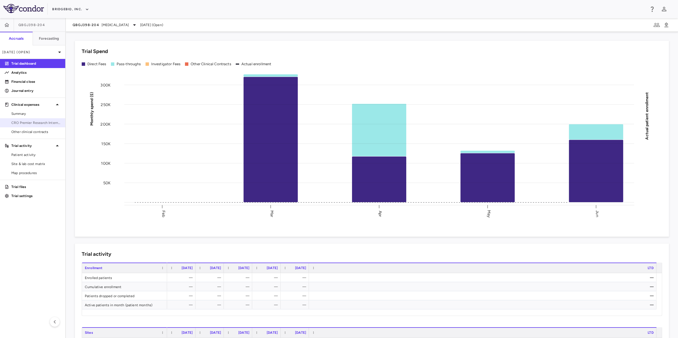
click at [45, 121] on span "CRO Premier Research International LLC" at bounding box center [35, 122] width 49 height 5
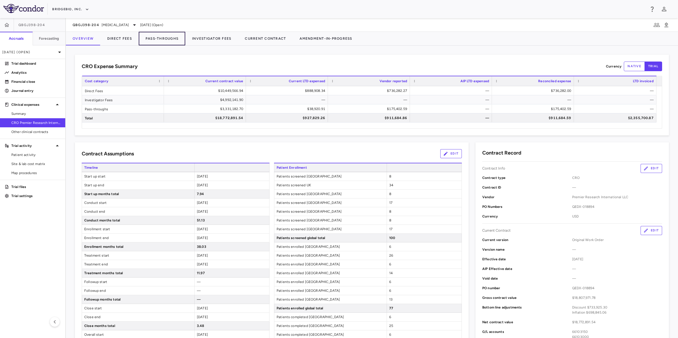
drag, startPoint x: 155, startPoint y: 33, endPoint x: 130, endPoint y: 30, distance: 24.9
click at [155, 33] on button "Pass-Throughs" at bounding box center [162, 39] width 46 height 14
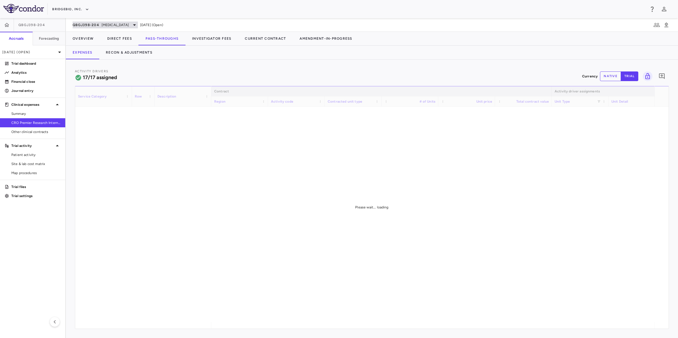
click at [131, 26] on icon at bounding box center [134, 25] width 7 height 7
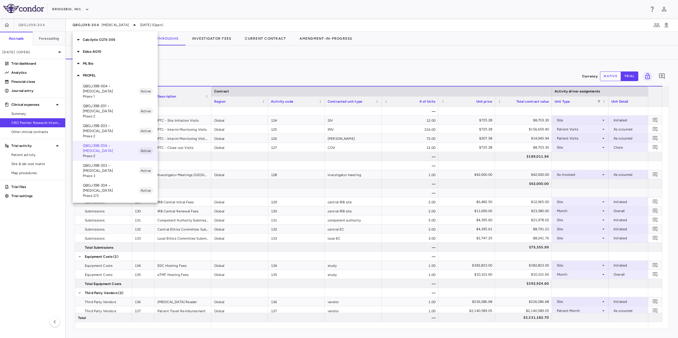
click at [114, 163] on p "QBGJ398-303 • [MEDICAL_DATA]" at bounding box center [111, 168] width 56 height 10
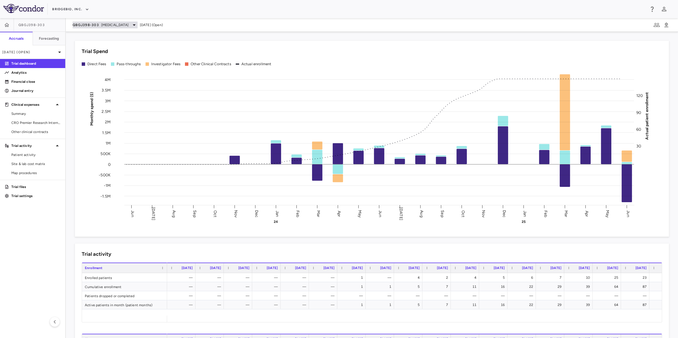
click at [127, 25] on div "QBGJ398-303 [MEDICAL_DATA]" at bounding box center [105, 25] width 65 height 7
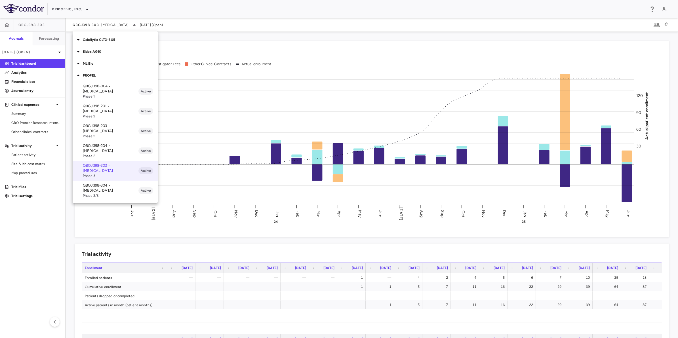
click at [108, 183] on p "QBGJ398-304 • [MEDICAL_DATA]" at bounding box center [111, 188] width 56 height 10
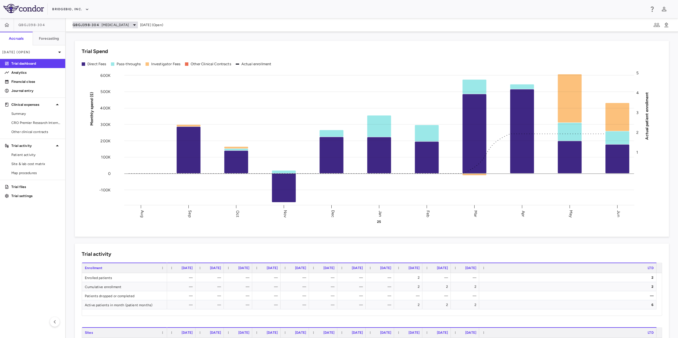
click at [129, 24] on span "[MEDICAL_DATA]" at bounding box center [114, 24] width 27 height 5
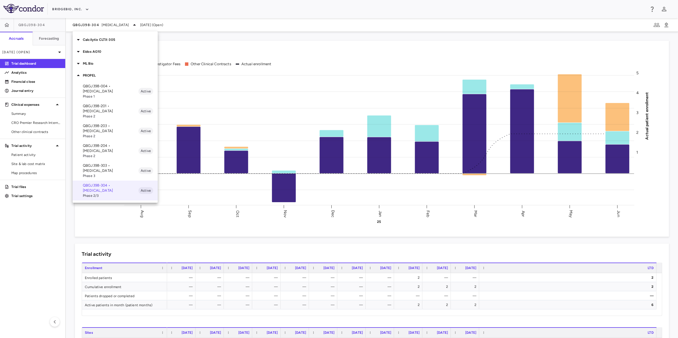
click at [93, 74] on p "PROPEL" at bounding box center [120, 75] width 75 height 5
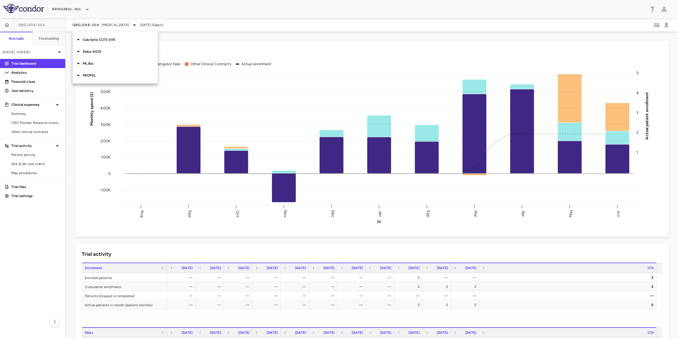
click at [227, 20] on div at bounding box center [339, 169] width 678 height 338
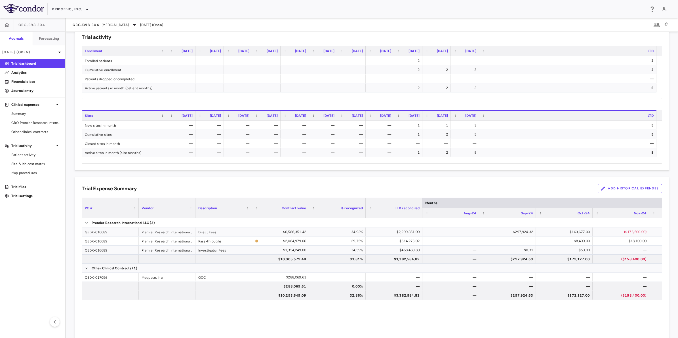
scroll to position [231, 0]
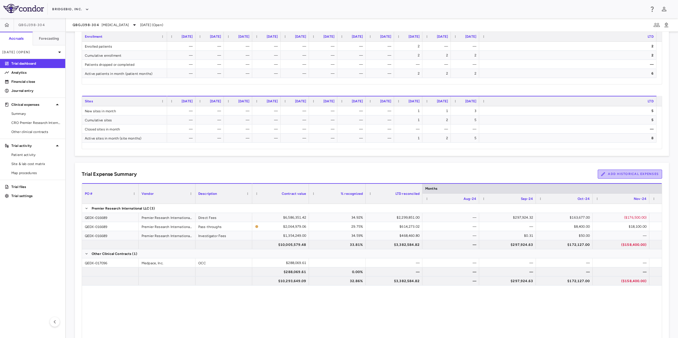
click at [541, 175] on button "Add Historical Expenses" at bounding box center [629, 174] width 64 height 9
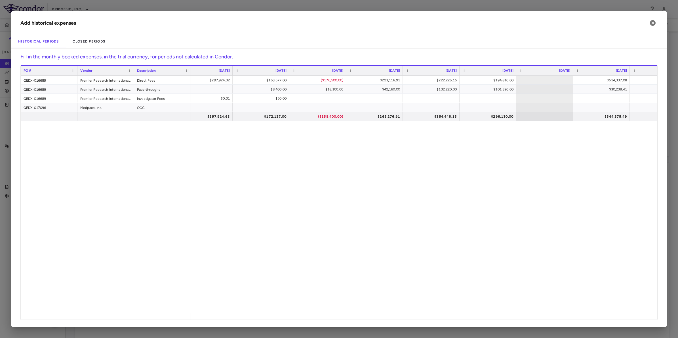
scroll to position [0, 158]
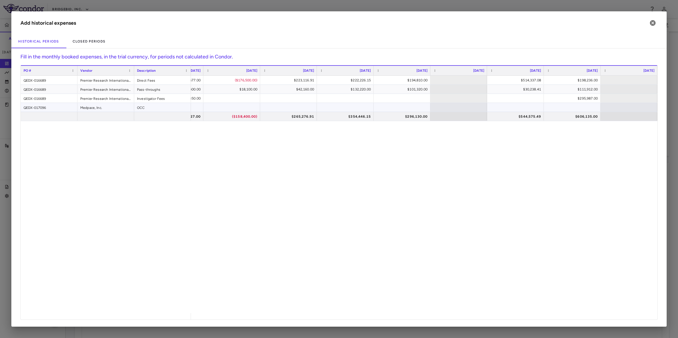
click at [541, 105] on div at bounding box center [571, 107] width 51 height 8
type input "*******"
click at [541, 95] on div "PO # Vendor Description [DATE]" at bounding box center [339, 192] width 636 height 254
click at [541, 24] on icon "button" at bounding box center [652, 23] width 7 height 7
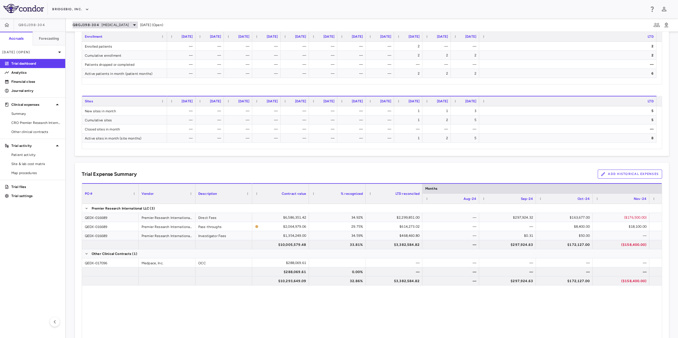
click at [123, 22] on div "QBGJ398-304 [MEDICAL_DATA]" at bounding box center [105, 25] width 65 height 7
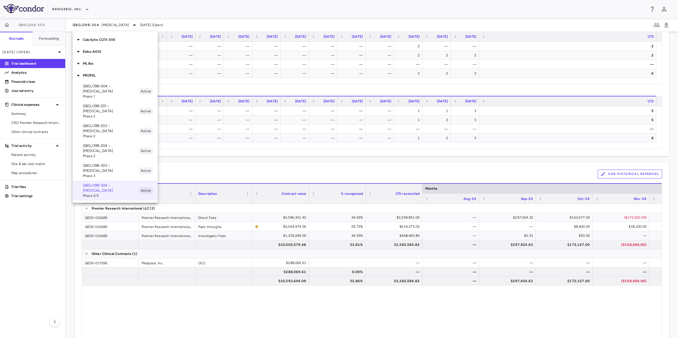
click at [107, 173] on span "Phase 3" at bounding box center [111, 175] width 56 height 5
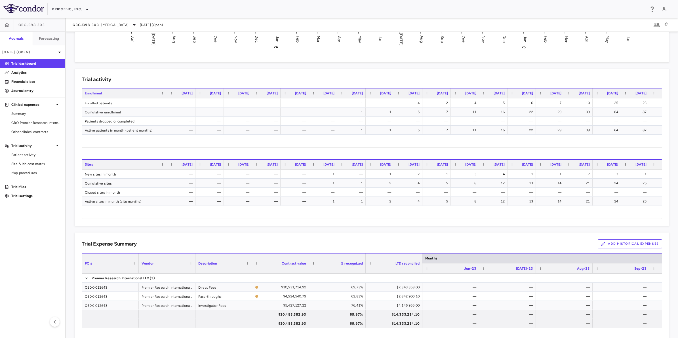
scroll to position [202, 0]
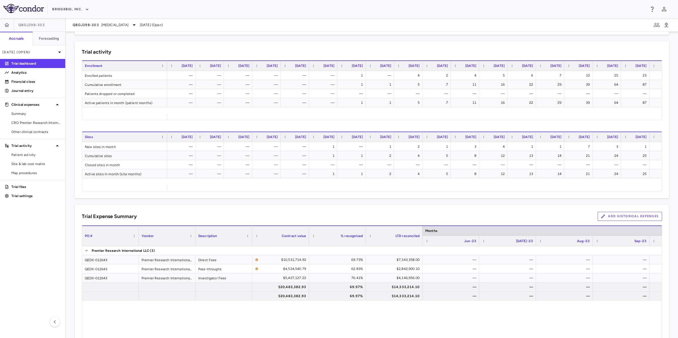
click at [541, 215] on button "Add Historical Expenses" at bounding box center [629, 216] width 64 height 9
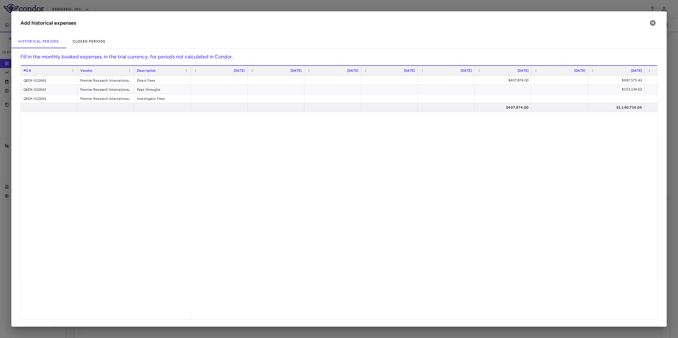
scroll to position [0, 951]
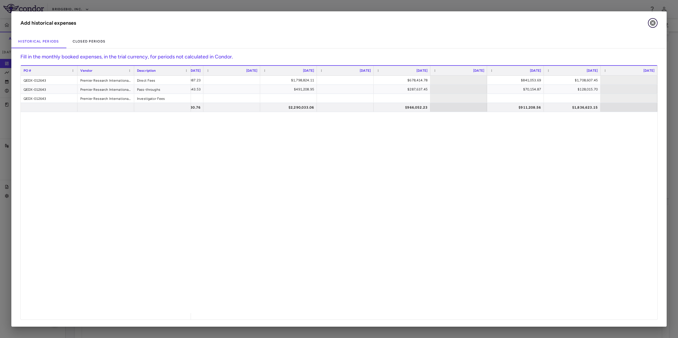
click at [541, 21] on icon "button" at bounding box center [652, 23] width 6 height 6
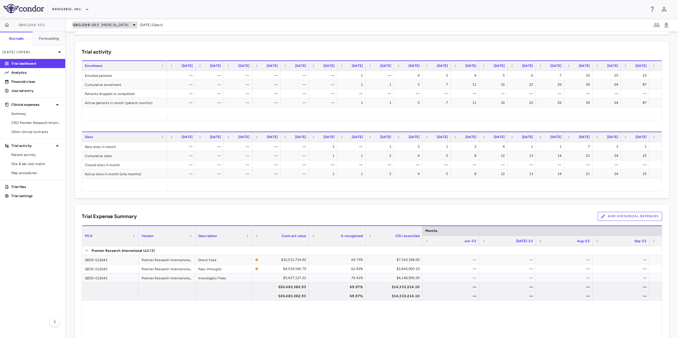
click at [131, 23] on icon at bounding box center [134, 25] width 7 height 7
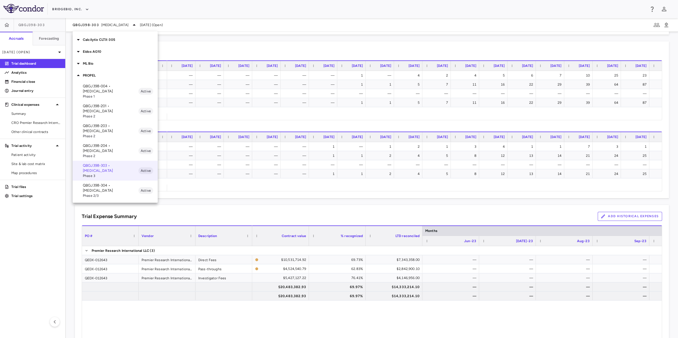
click at [120, 143] on p "QBGJ398-204 • [MEDICAL_DATA]" at bounding box center [111, 148] width 56 height 10
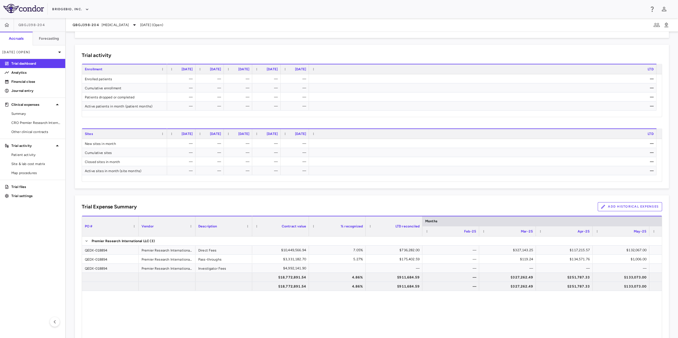
scroll to position [233, 0]
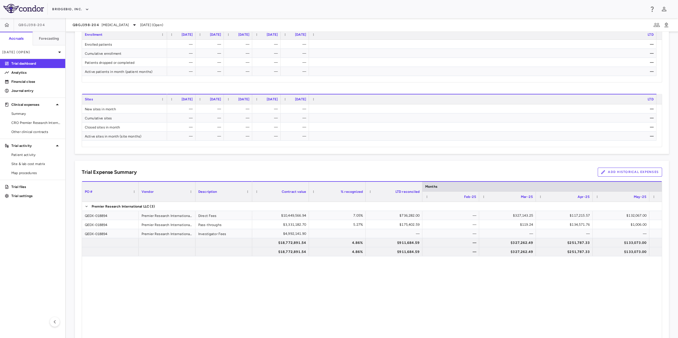
click at [541, 175] on button "Add Historical Expenses" at bounding box center [629, 172] width 64 height 9
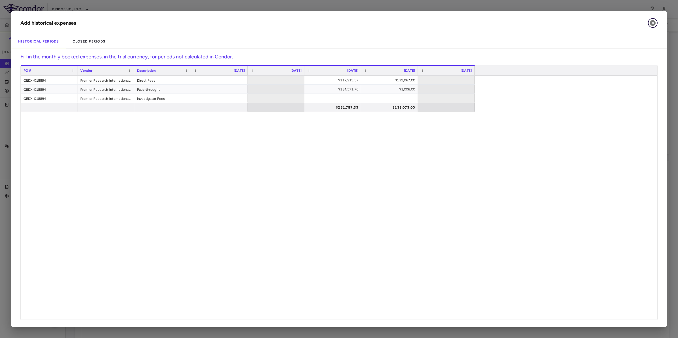
click at [541, 23] on icon "button" at bounding box center [652, 23] width 6 height 6
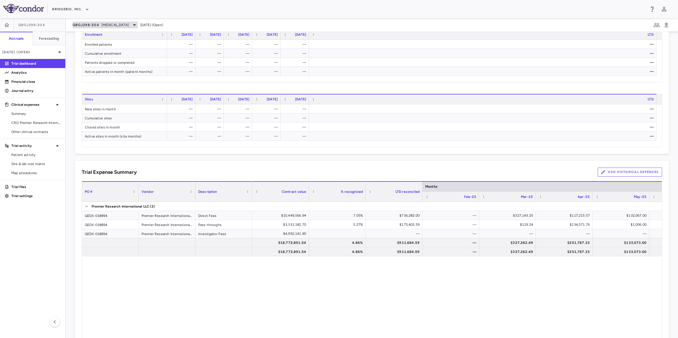
click at [106, 24] on span "[MEDICAL_DATA]" at bounding box center [114, 24] width 27 height 5
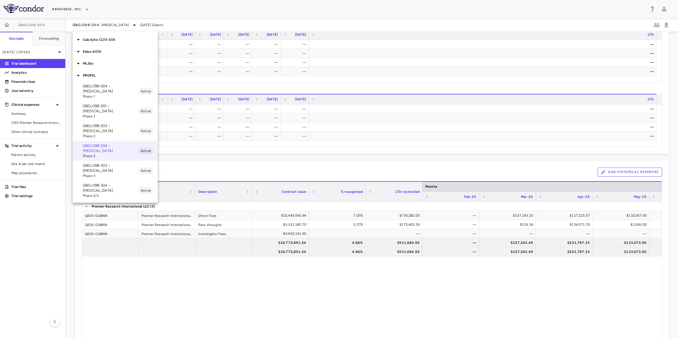
click at [108, 123] on p "QBGJ398-203 • [MEDICAL_DATA]" at bounding box center [111, 128] width 56 height 10
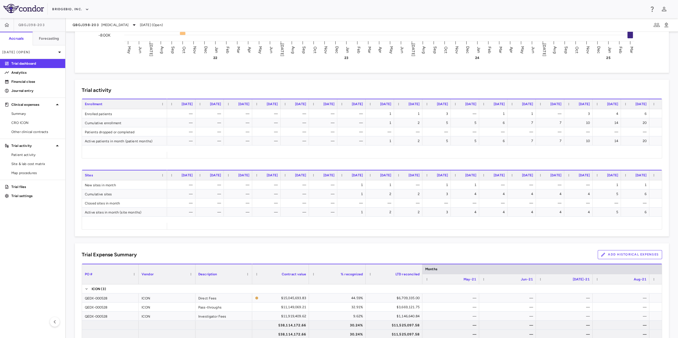
scroll to position [165, 0]
click at [541, 253] on button "Add Historical Expenses" at bounding box center [629, 253] width 64 height 9
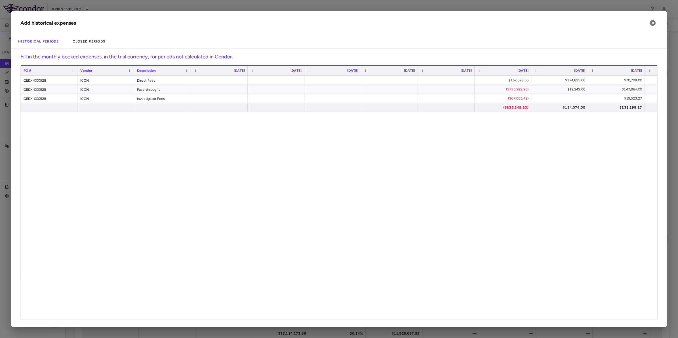
scroll to position [0, 2199]
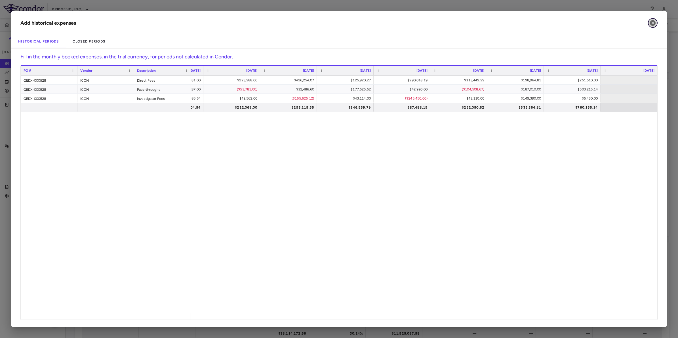
click at [541, 23] on icon "button" at bounding box center [652, 23] width 6 height 6
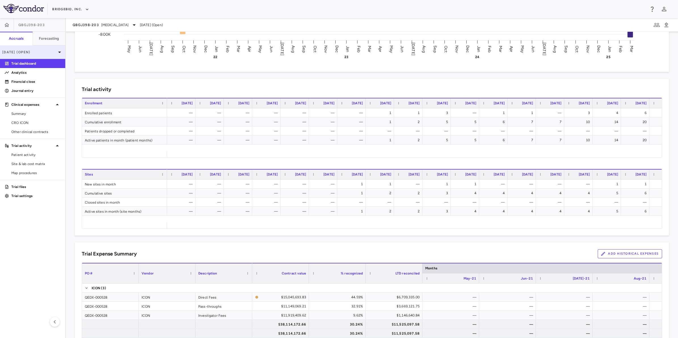
click at [53, 52] on p "[DATE] (Open)" at bounding box center [29, 52] width 54 height 5
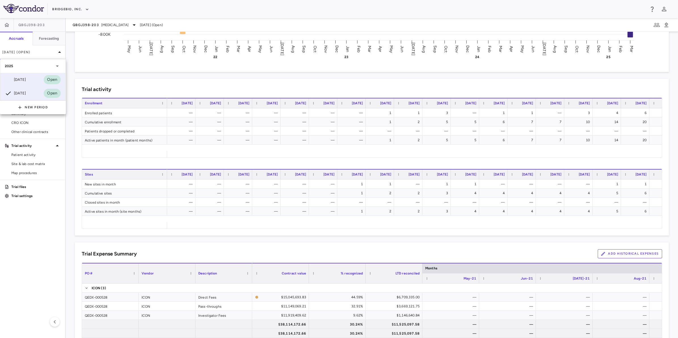
click at [26, 80] on div "[DATE]" at bounding box center [15, 79] width 21 height 7
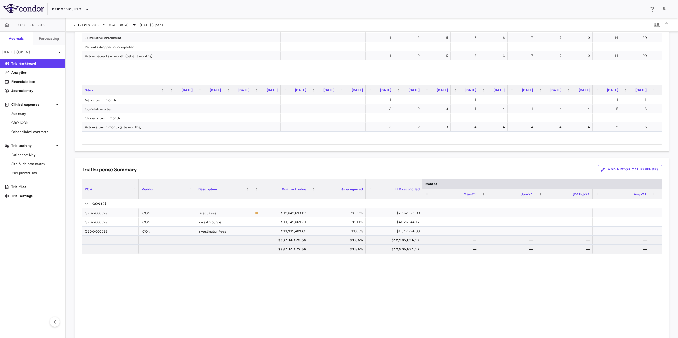
scroll to position [252, 0]
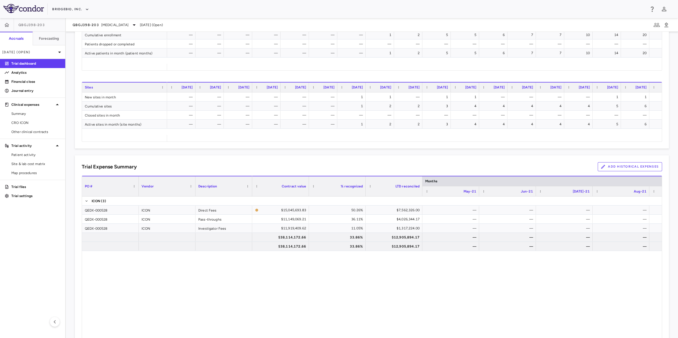
click at [541, 166] on button "Add Historical Expenses" at bounding box center [629, 166] width 64 height 9
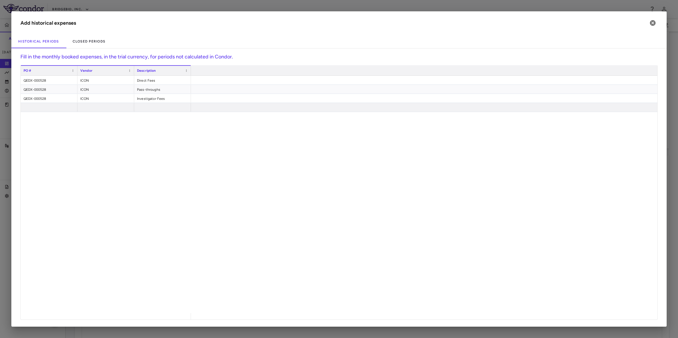
scroll to position [0, 2369]
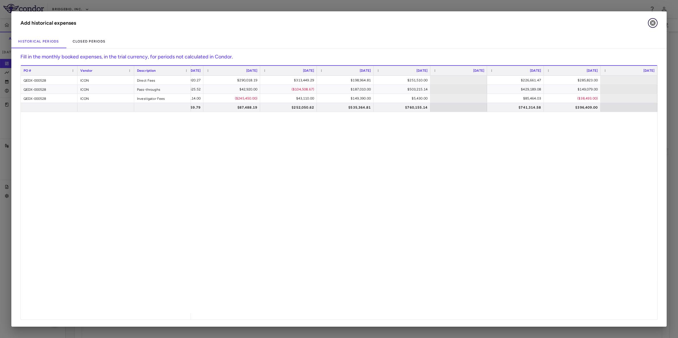
click at [541, 23] on icon "button" at bounding box center [652, 23] width 6 height 6
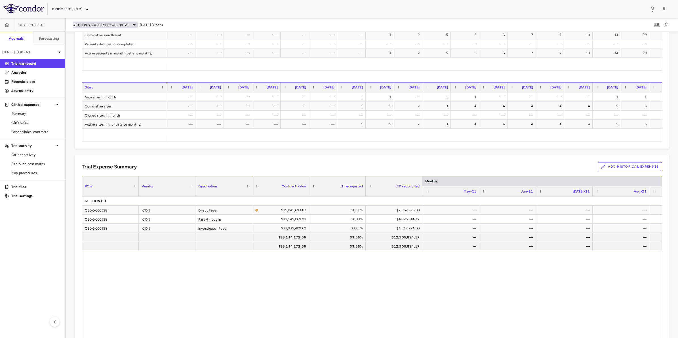
click at [109, 23] on span "[MEDICAL_DATA]" at bounding box center [114, 24] width 27 height 5
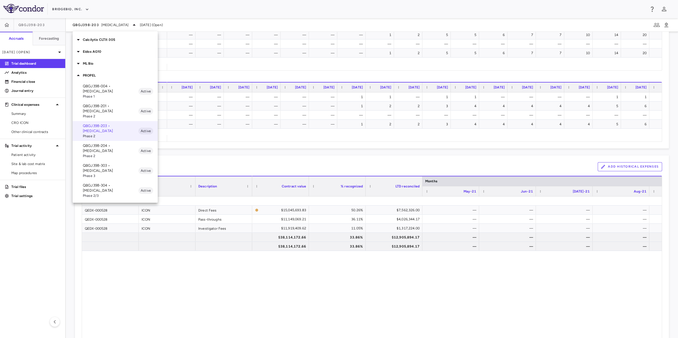
click at [109, 88] on p "QBGJ398-004 • [MEDICAL_DATA]" at bounding box center [111, 89] width 56 height 10
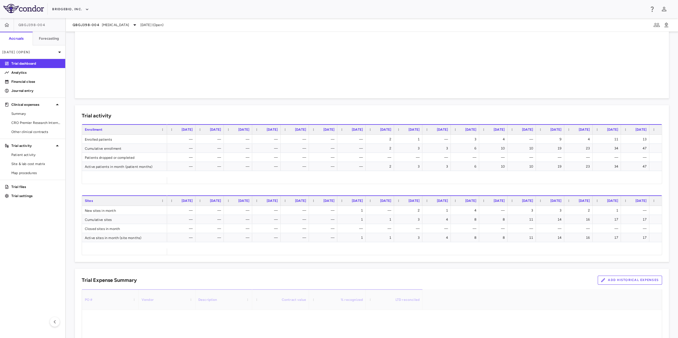
scroll to position [139, 0]
click at [541, 280] on button "Add Historical Expenses" at bounding box center [629, 279] width 64 height 9
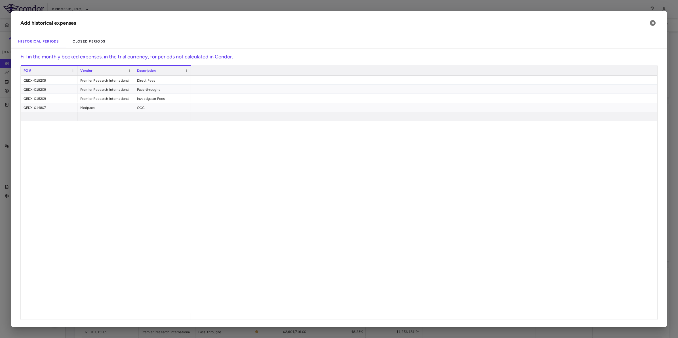
scroll to position [0, 725]
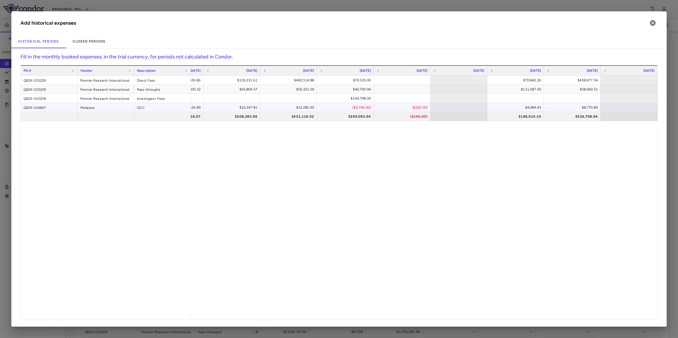
click at [527, 107] on div "$4,084.43" at bounding box center [516, 107] width 49 height 9
drag, startPoint x: 521, startPoint y: 105, endPoint x: 542, endPoint y: 107, distance: 21.3
click at [541, 107] on input "*******" at bounding box center [520, 107] width 48 height 9
type input "********"
click at [541, 107] on div "PO # Vendor Description [DATE]" at bounding box center [339, 192] width 636 height 254
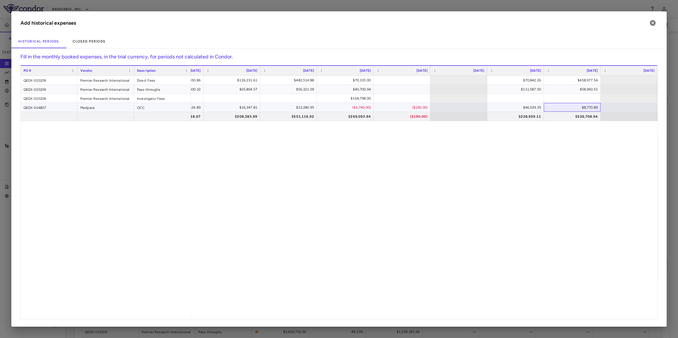
click at [541, 108] on div "$8,770.89" at bounding box center [573, 107] width 49 height 9
drag, startPoint x: 572, startPoint y: 107, endPoint x: 603, endPoint y: 108, distance: 31.2
click at [541, 108] on div "$452.12 $34,166.89 $16,347.81 $12,280.95 ($6,740.00) ($190.00) $46,529.35 ​ ***…" at bounding box center [61, 107] width 1191 height 9
type input "********"
click at [541, 112] on div "PO # Vendor Description [DATE]" at bounding box center [339, 192] width 636 height 254
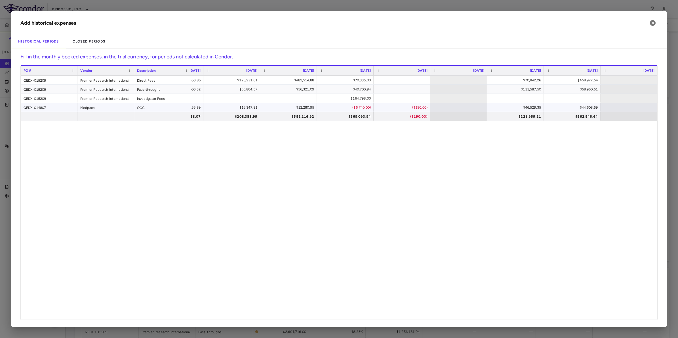
click at [399, 106] on div "($190.00)" at bounding box center [402, 107] width 49 height 9
drag, startPoint x: 394, startPoint y: 106, endPoint x: 428, endPoint y: 107, distance: 33.7
click at [428, 107] on input "****" at bounding box center [406, 107] width 48 height 9
type input "*******"
click at [355, 106] on div "PO # Vendor Description [DATE]" at bounding box center [339, 192] width 636 height 254
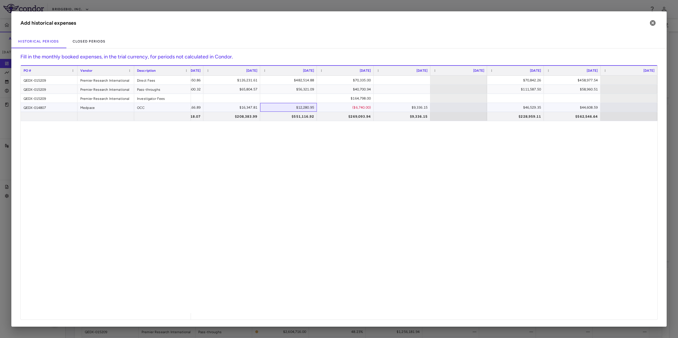
click at [290, 106] on div "$12,280.95" at bounding box center [289, 107] width 49 height 9
click at [340, 102] on div "$164,798.00" at bounding box center [346, 98] width 49 height 9
click at [340, 109] on div "($6,740.00)" at bounding box center [346, 107] width 49 height 9
drag, startPoint x: 340, startPoint y: 108, endPoint x: 378, endPoint y: 108, distance: 38.8
click at [377, 108] on div "$452.12 $34,166.89 $16,347.81 $12,280.95 ​ ***** $9,336.15 $46,529.35 $44,608.59" at bounding box center [61, 107] width 1191 height 9
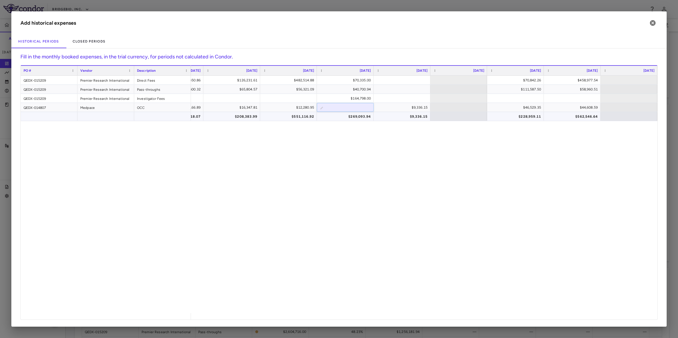
type input "*******"
click at [306, 132] on div "$149,450.86 $126,231.61 $482,514.88 $70,335.00 $70,842.26 $458,977.54 $33,600.3…" at bounding box center [424, 194] width 466 height 237
click at [295, 104] on div "PO # Vendor Description [DATE]" at bounding box center [339, 192] width 636 height 254
click at [301, 107] on div "$12,280.95" at bounding box center [289, 107] width 49 height 9
drag, startPoint x: 292, startPoint y: 107, endPoint x: 315, endPoint y: 107, distance: 23.0
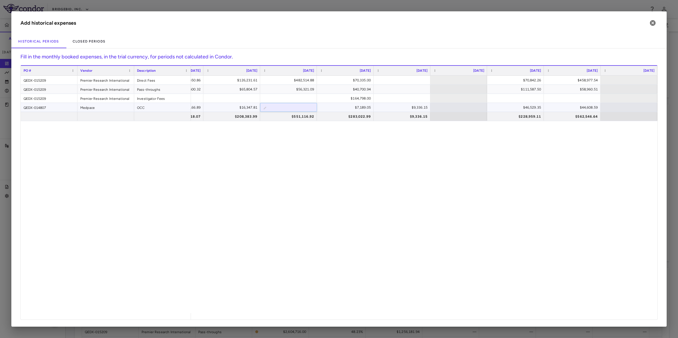
click at [315, 107] on input "********" at bounding box center [293, 107] width 48 height 9
type input "********"
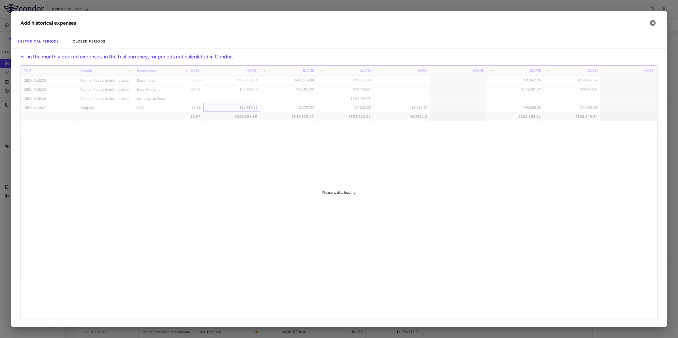
click at [257, 108] on div "PO # Vendor Description [DATE]" at bounding box center [339, 192] width 636 height 254
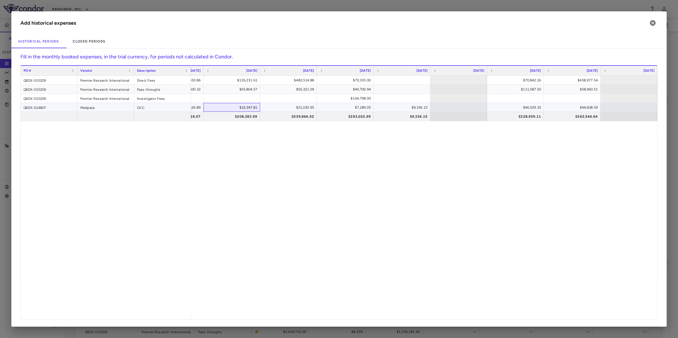
click at [236, 105] on div "$16,347.81" at bounding box center [232, 107] width 49 height 9
drag, startPoint x: 232, startPoint y: 106, endPoint x: 254, endPoint y: 106, distance: 22.7
click at [254, 106] on input "********" at bounding box center [236, 107] width 48 height 9
type input "********"
click at [196, 107] on div "PO # Vendor Description [DATE]" at bounding box center [339, 192] width 636 height 254
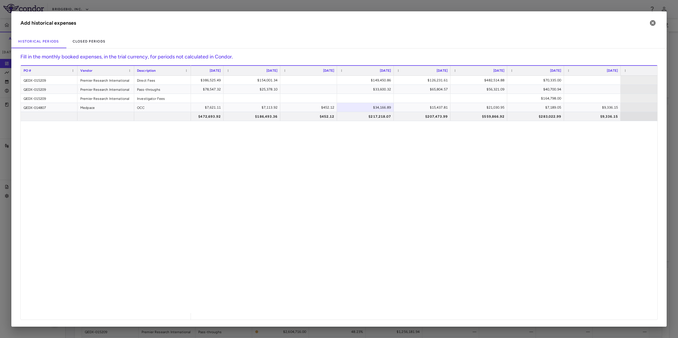
scroll to position [0, 438]
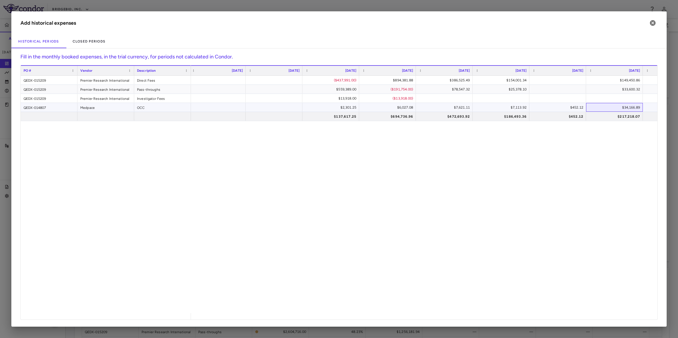
click at [541, 108] on div "$34,166.89" at bounding box center [615, 107] width 49 height 9
drag, startPoint x: 612, startPoint y: 107, endPoint x: 641, endPoint y: 107, distance: 29.2
click at [541, 107] on input "********" at bounding box center [618, 107] width 48 height 9
type input "********"
click at [541, 108] on div "PO # Vendor Description [DATE]" at bounding box center [339, 192] width 636 height 254
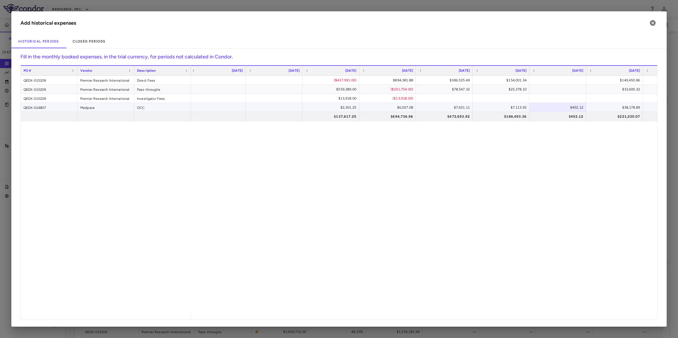
click at [506, 107] on div "$7,113.92" at bounding box center [501, 107] width 49 height 9
drag, startPoint x: 502, startPoint y: 107, endPoint x: 526, endPoint y: 106, distance: 24.1
click at [526, 106] on input "*******" at bounding box center [505, 107] width 48 height 9
type input "*******"
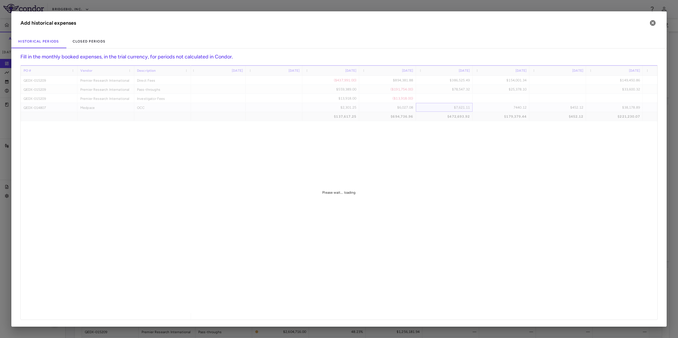
click at [447, 107] on div "PO # Vendor Description [DATE]" at bounding box center [339, 192] width 636 height 254
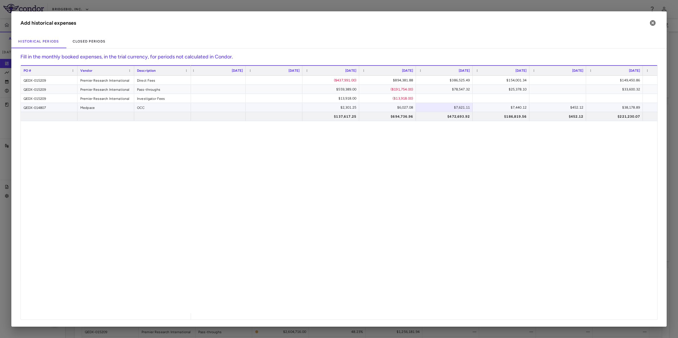
click at [510, 104] on div "$7,440.12" at bounding box center [501, 107] width 49 height 9
drag, startPoint x: 500, startPoint y: 109, endPoint x: 539, endPoint y: 112, distance: 38.9
click at [539, 112] on div "($437,991.00) $894,381.88 $386,525.49 $154,001.34 $149,450.86 $126,231.61 $482,…" at bounding box center [500, 98] width 1191 height 45
click at [541, 107] on div "$452.12" at bounding box center [558, 107] width 49 height 9
click at [541, 107] on input "******" at bounding box center [562, 107] width 48 height 9
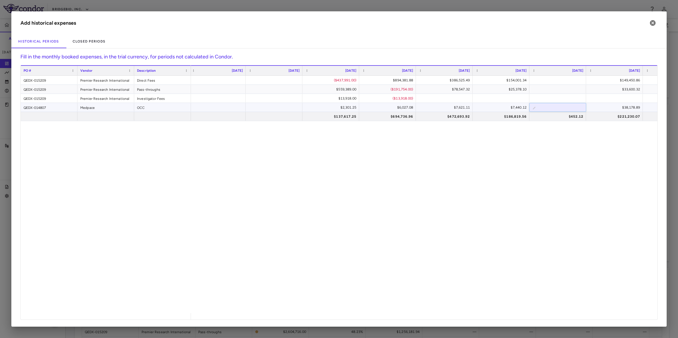
drag, startPoint x: 564, startPoint y: 107, endPoint x: 591, endPoint y: 108, distance: 26.9
click at [541, 108] on div "$2,301.25 $6,027.08 $7,621.11 $7,440.12 ​ ****** $38,178.89 $15,437.81 $21,030.…" at bounding box center [500, 107] width 1191 height 9
type input "*******"
click at [508, 107] on div "PO # Vendor Description [DATE]" at bounding box center [339, 192] width 636 height 254
click at [519, 107] on div "$7,440.12" at bounding box center [501, 107] width 49 height 9
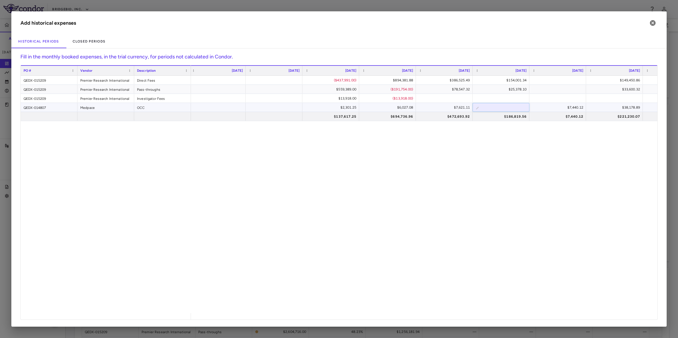
drag, startPoint x: 505, startPoint y: 107, endPoint x: 531, endPoint y: 108, distance: 26.1
click at [531, 108] on div "$2,301.25 $6,027.08 $7,621.11 ​ ******* $7,440.12 $38,178.89 $15,437.81 $21,030…" at bounding box center [500, 107] width 1191 height 9
type input "*******"
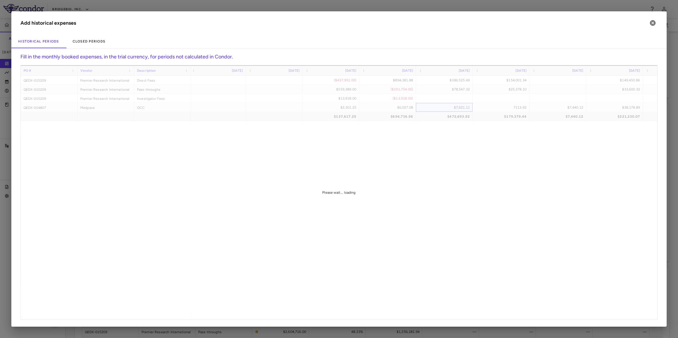
click at [439, 109] on div "PO # Vendor Description [DATE]" at bounding box center [339, 192] width 636 height 254
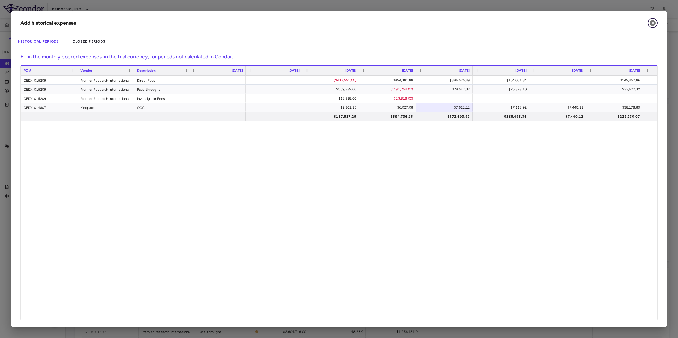
click at [541, 23] on icon "button" at bounding box center [652, 23] width 7 height 7
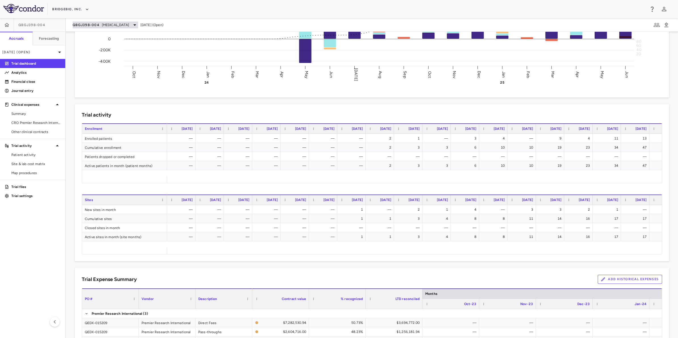
click at [129, 22] on span "[MEDICAL_DATA]" at bounding box center [115, 24] width 27 height 5
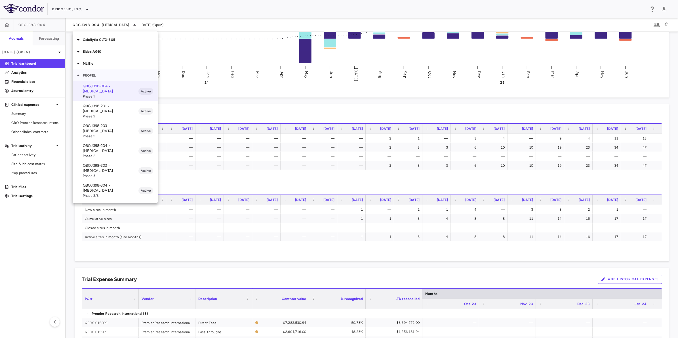
click at [91, 74] on p "PROPEL" at bounding box center [120, 75] width 75 height 5
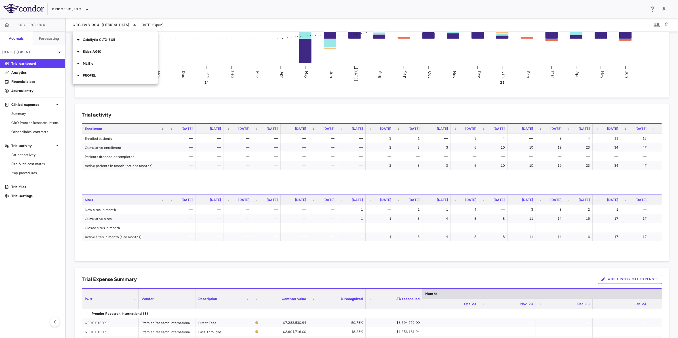
click at [98, 51] on p "Eidos AG10" at bounding box center [120, 51] width 75 height 5
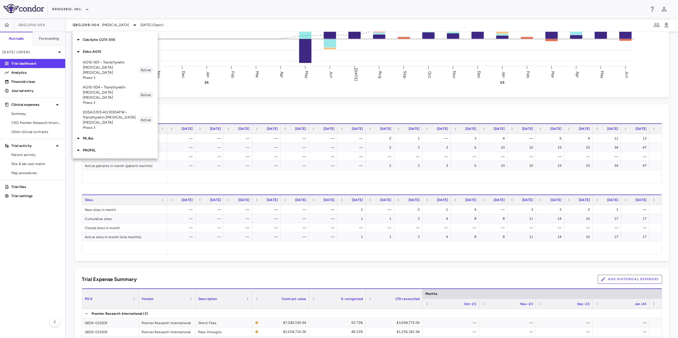
click at [105, 75] on span "Phase 3" at bounding box center [111, 77] width 56 height 5
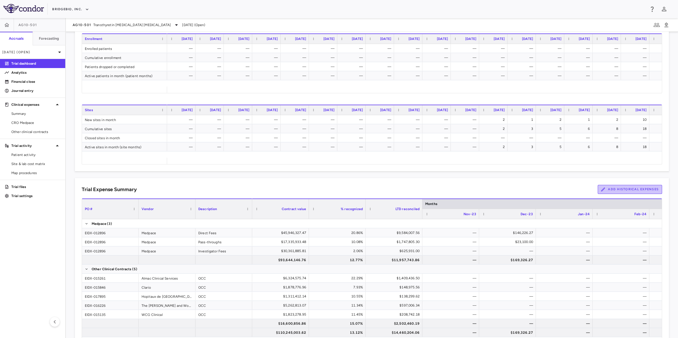
click at [541, 192] on button "Add Historical Expenses" at bounding box center [629, 189] width 64 height 9
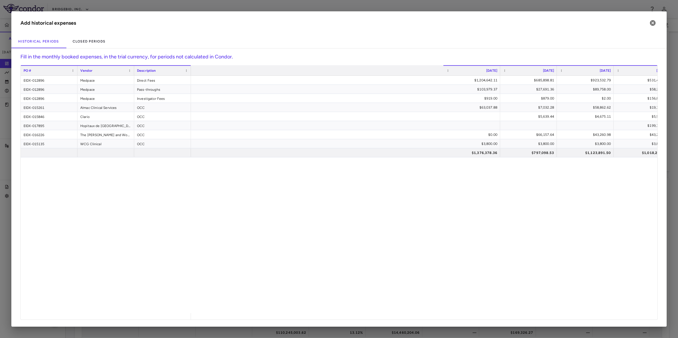
scroll to position [0, 668]
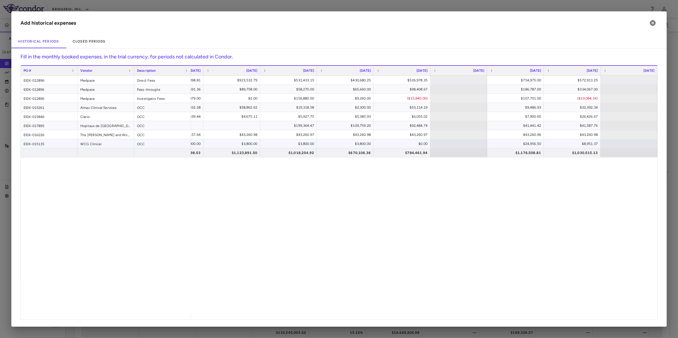
click at [521, 142] on div "$24,956.50" at bounding box center [516, 143] width 49 height 9
drag, startPoint x: 511, startPoint y: 143, endPoint x: 542, endPoint y: 145, distance: 31.0
click at [541, 145] on input "*******" at bounding box center [520, 143] width 48 height 9
type input "********"
click at [541, 142] on div "PO # Vendor Description [DATE]" at bounding box center [339, 192] width 636 height 254
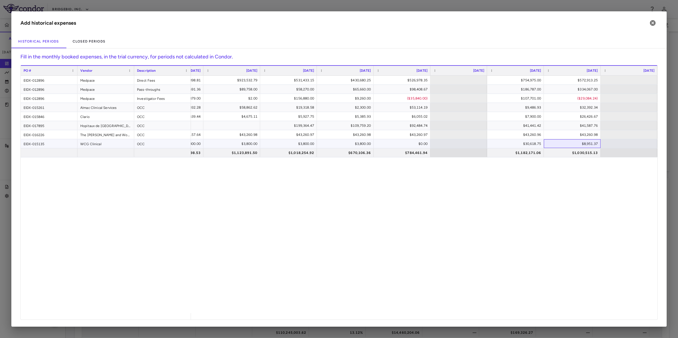
click at [541, 144] on div "$8,951.37" at bounding box center [573, 143] width 49 height 9
drag, startPoint x: 576, startPoint y: 142, endPoint x: 624, endPoint y: 144, distance: 48.2
click at [541, 144] on div "$3,800.00 $3,800.00 $3,800.00 $3,800.00 $3,800.00 $0.00 $30,618.75 ​ *******" at bounding box center [90, 143] width 1134 height 9
type input "******"
click at [503, 144] on div "PO # Vendor Description [DATE]" at bounding box center [339, 192] width 636 height 254
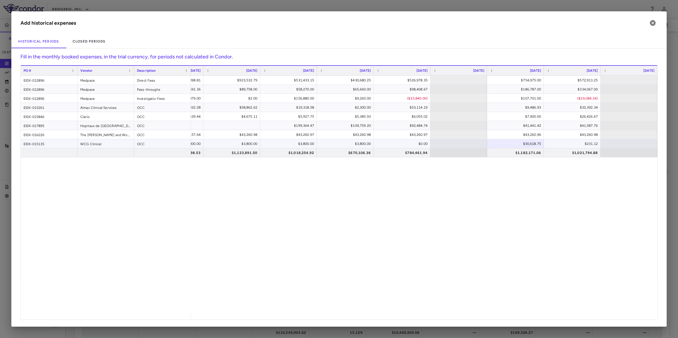
click at [413, 144] on div "$0.00" at bounding box center [402, 143] width 49 height 9
drag, startPoint x: 406, startPoint y: 145, endPoint x: 435, endPoint y: 147, distance: 29.3
click at [435, 147] on div "$3,800.00 $3,800.00 $3,800.00 $3,800.00 $3,800.00 ​ * $30,618.75 $231.12" at bounding box center [90, 143] width 1134 height 9
type input "********"
click at [359, 145] on div "PO # Vendor Description [DATE]" at bounding box center [339, 192] width 636 height 254
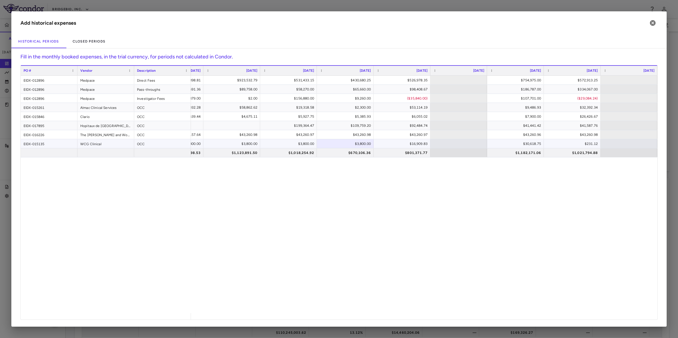
click at [249, 145] on div "$3,800.00" at bounding box center [232, 143] width 49 height 9
drag, startPoint x: 239, startPoint y: 142, endPoint x: 259, endPoint y: 143, distance: 19.9
click at [259, 143] on input "****" at bounding box center [236, 143] width 48 height 9
type input "********"
click at [198, 143] on div "PO # Vendor Description [DATE]" at bounding box center [339, 192] width 636 height 254
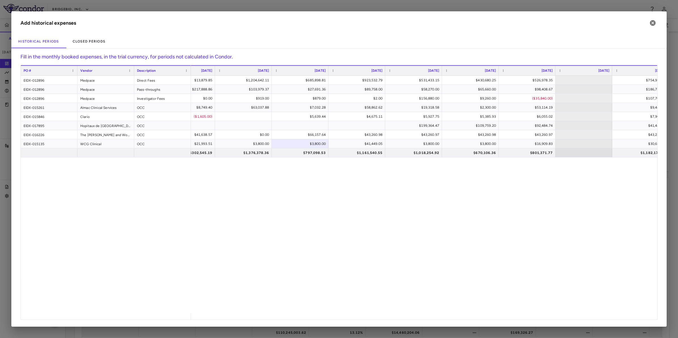
scroll to position [0, 482]
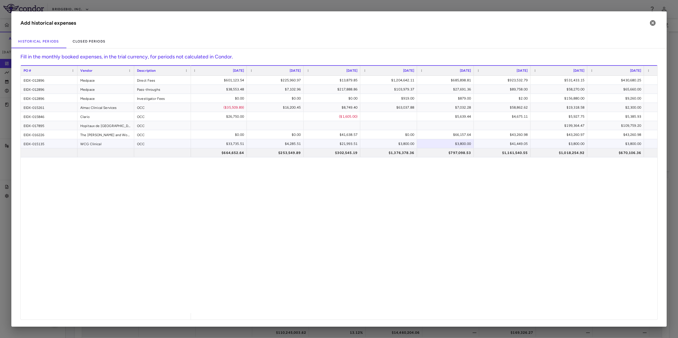
click at [402, 144] on div "$3,800.00" at bounding box center [389, 143] width 49 height 9
drag, startPoint x: 391, startPoint y: 143, endPoint x: 417, endPoint y: 144, distance: 25.8
click at [417, 144] on div "$34,768.22 $33,735.51 $4,285.51 $21,993.51 ​ **** $3,800.00 $41,449.05 $3,800.0…" at bounding box center [360, 143] width 1134 height 9
type input "*******"
click at [338, 142] on div "PO # Vendor Description [DATE]" at bounding box center [339, 192] width 636 height 254
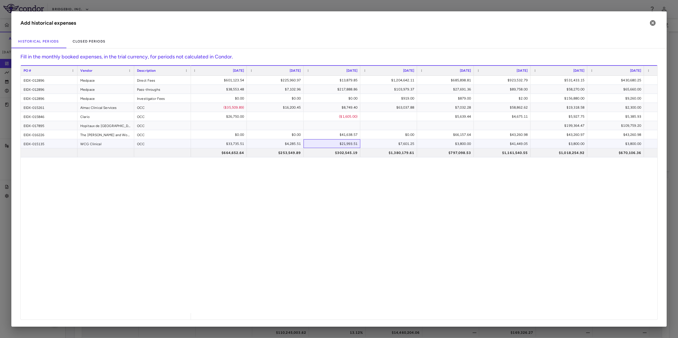
click at [340, 140] on div "$21,993.51" at bounding box center [332, 143] width 49 height 9
drag, startPoint x: 330, startPoint y: 140, endPoint x: 378, endPoint y: 145, distance: 48.5
click at [378, 145] on div "$34,768.22 $33,735.51 $4,285.51 ​ ******** $7,601.25 $3,800.00 $41,449.05 $3,80…" at bounding box center [360, 143] width 1134 height 9
type input "*********"
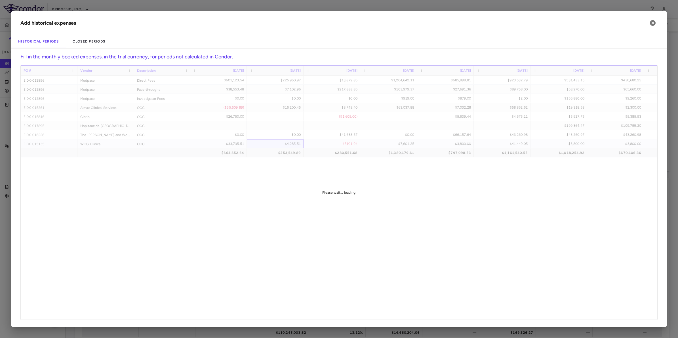
click at [293, 142] on div "PO # Vendor Description [DATE]" at bounding box center [339, 192] width 636 height 254
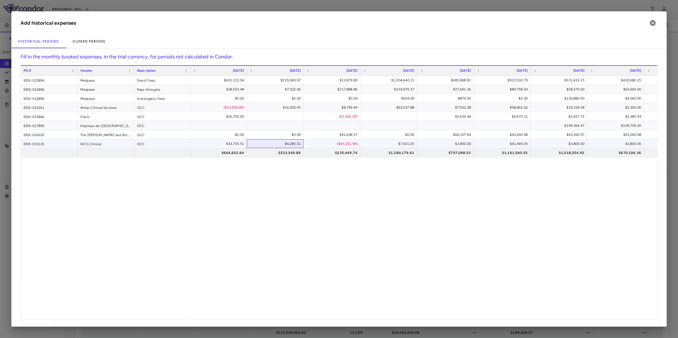
click at [288, 145] on div "$4,285.51" at bounding box center [276, 143] width 49 height 9
drag, startPoint x: 276, startPoint y: 144, endPoint x: 305, endPoint y: 145, distance: 28.9
click at [305, 145] on div "$34,768.22 $33,735.51 ​ ******* ($45,101.94) $7,601.25 $3,800.00 $41,449.05 $3,…" at bounding box center [360, 143] width 1134 height 9
type input "********"
click at [236, 142] on div "PO # Vendor Description [DATE]" at bounding box center [339, 192] width 636 height 254
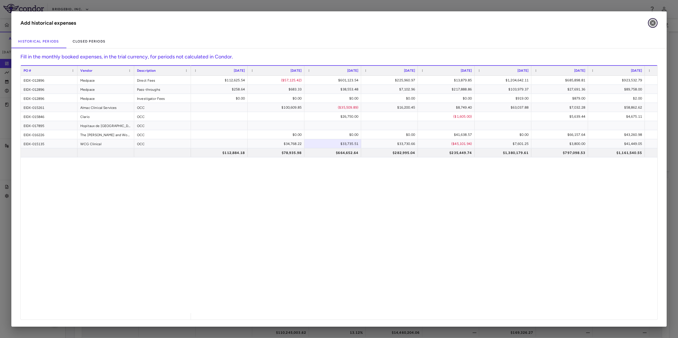
click at [541, 22] on icon "button" at bounding box center [652, 23] width 7 height 7
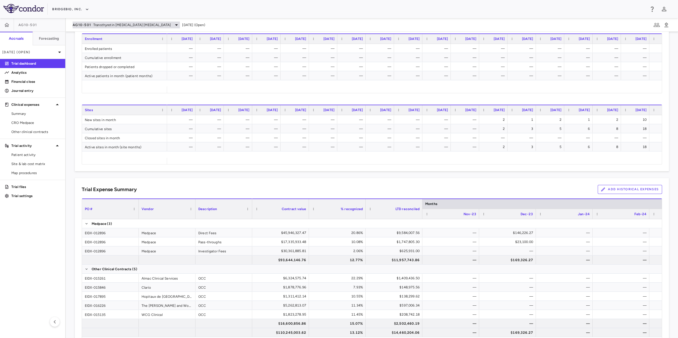
click at [129, 26] on span "Transthyretin [MEDICAL_DATA] [MEDICAL_DATA]" at bounding box center [131, 24] width 77 height 5
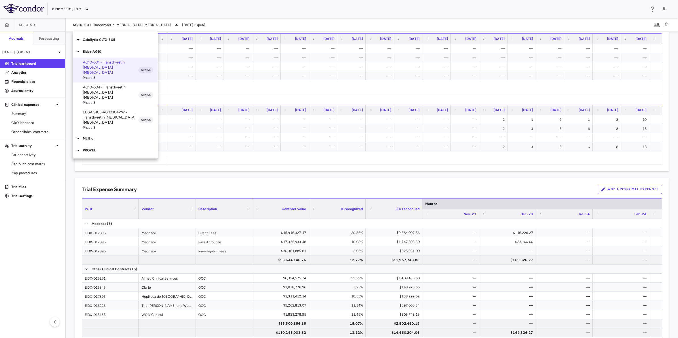
click at [108, 85] on p "AG10-504 • Transthyretin [MEDICAL_DATA] [MEDICAL_DATA]" at bounding box center [111, 92] width 56 height 15
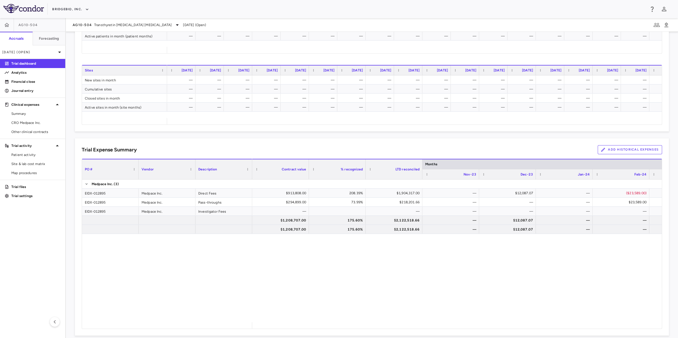
click at [541, 149] on button "Add Historical Expenses" at bounding box center [629, 149] width 64 height 9
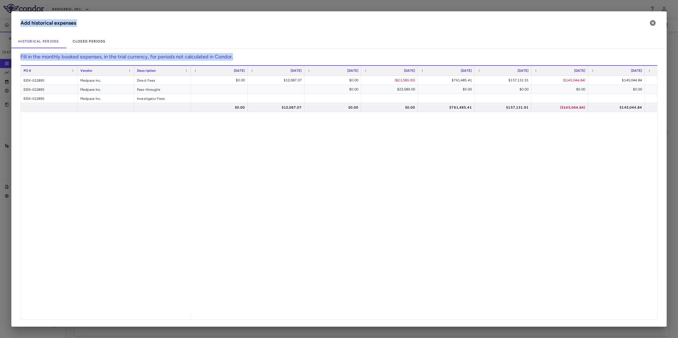
drag, startPoint x: 308, startPoint y: 320, endPoint x: 592, endPoint y: 327, distance: 284.2
click at [541, 286] on div "Add historical expenses Historical Periods Closed Periods Fill in the monthly b…" at bounding box center [338, 168] width 655 height 315
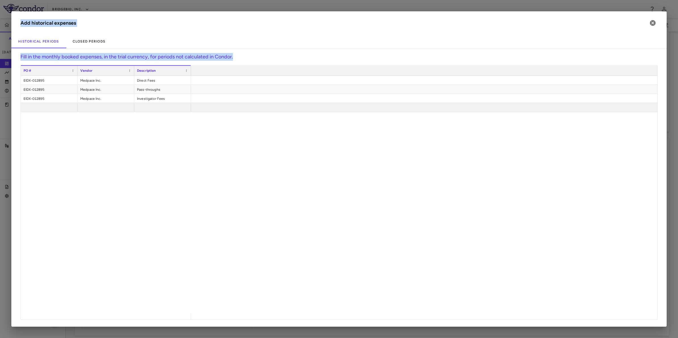
scroll to position [0, 668]
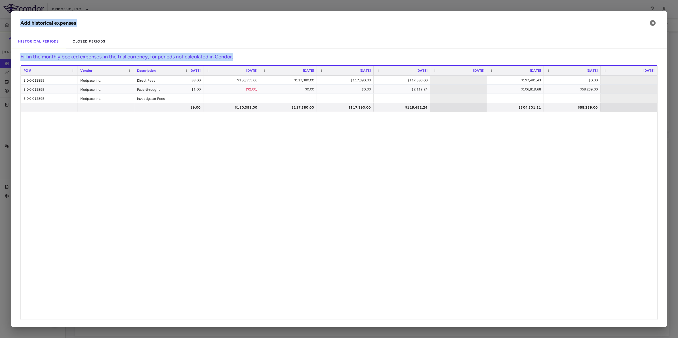
click at [541, 24] on icon "button" at bounding box center [652, 23] width 6 height 6
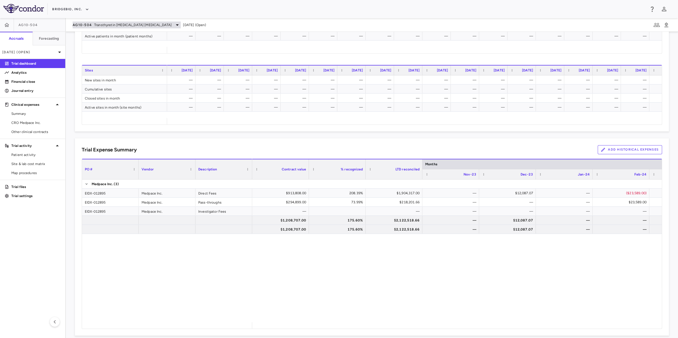
click at [148, 26] on span "Transthyretin [MEDICAL_DATA] [MEDICAL_DATA]" at bounding box center [132, 24] width 77 height 5
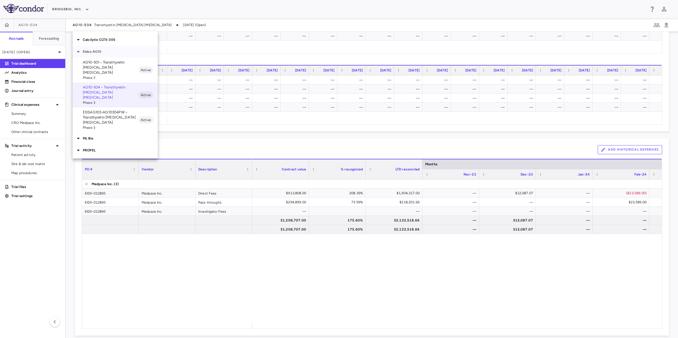
click at [121, 51] on p "Eidos AG10" at bounding box center [120, 51] width 75 height 5
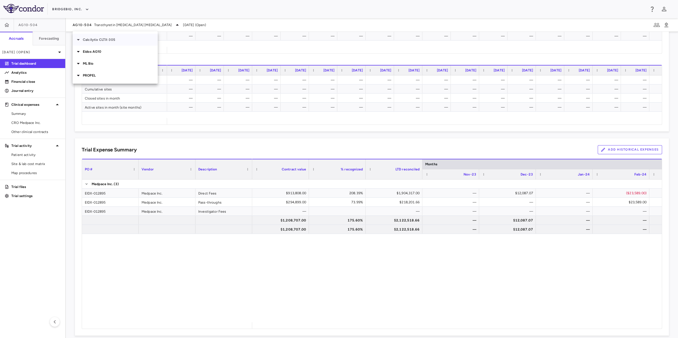
click at [117, 40] on p "Calcilytix CLTX-305" at bounding box center [120, 39] width 75 height 5
click at [117, 51] on p "CLTX-305-302 • ADH1" at bounding box center [111, 50] width 56 height 5
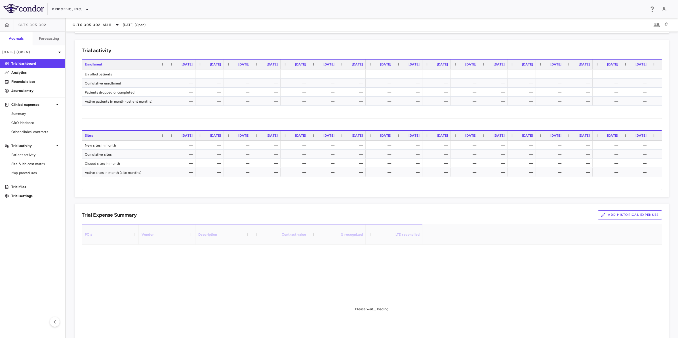
scroll to position [217, 0]
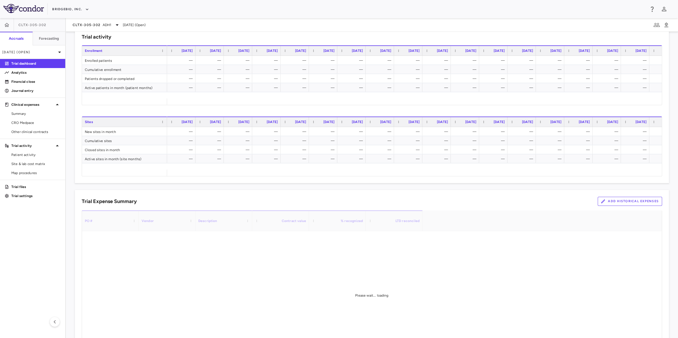
click at [541, 200] on button "Add Historical Expenses" at bounding box center [629, 201] width 64 height 9
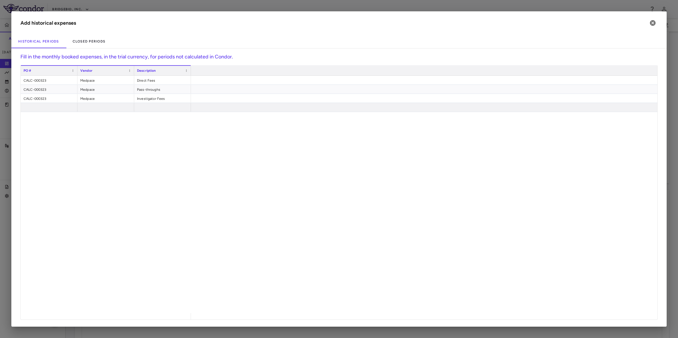
scroll to position [0, 2280]
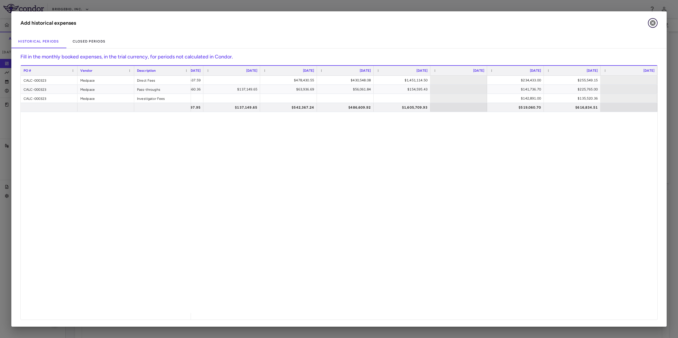
click at [541, 23] on icon "button" at bounding box center [652, 23] width 7 height 7
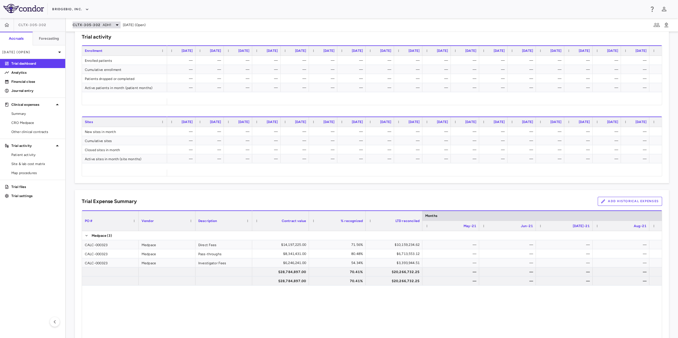
click at [118, 26] on icon at bounding box center [117, 25] width 7 height 7
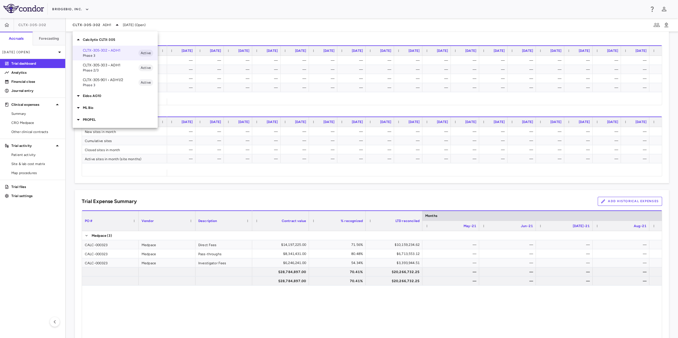
click at [112, 65] on p "CLTX-305-303 • ADH1" at bounding box center [111, 65] width 56 height 5
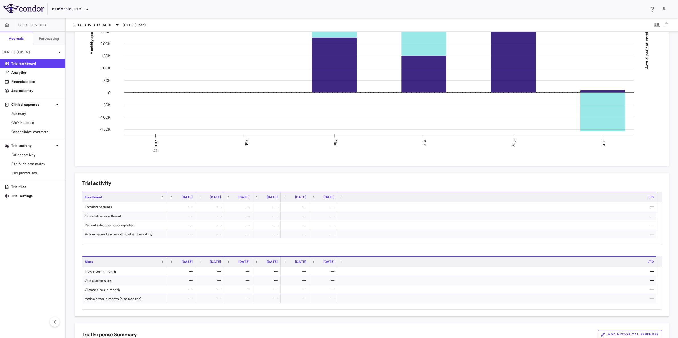
scroll to position [256, 0]
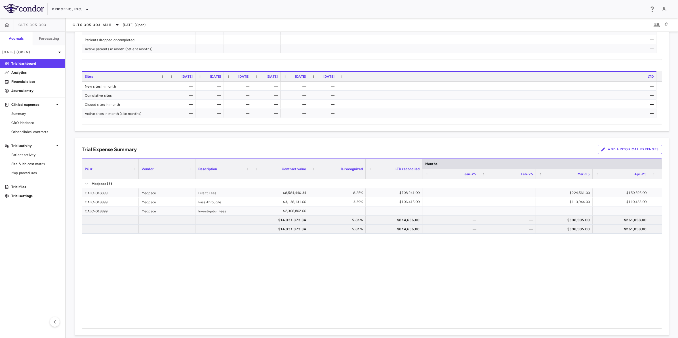
click at [541, 153] on button "Add Historical Expenses" at bounding box center [629, 149] width 64 height 9
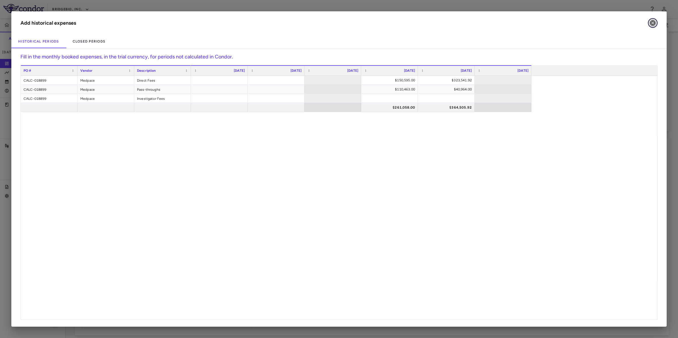
click at [541, 22] on icon "button" at bounding box center [652, 23] width 6 height 6
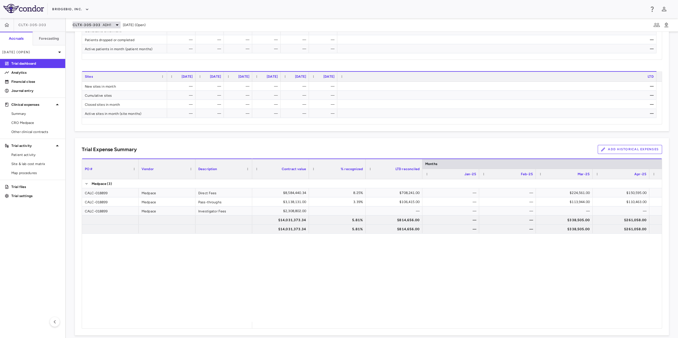
click at [116, 23] on icon at bounding box center [117, 25] width 7 height 7
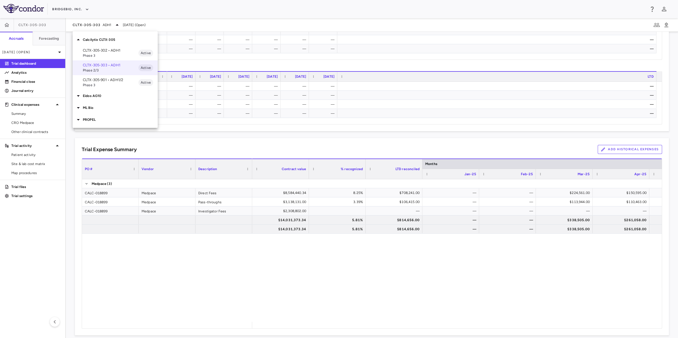
click at [111, 82] on p "CLTX-305-901 • ADH1/2" at bounding box center [111, 79] width 56 height 5
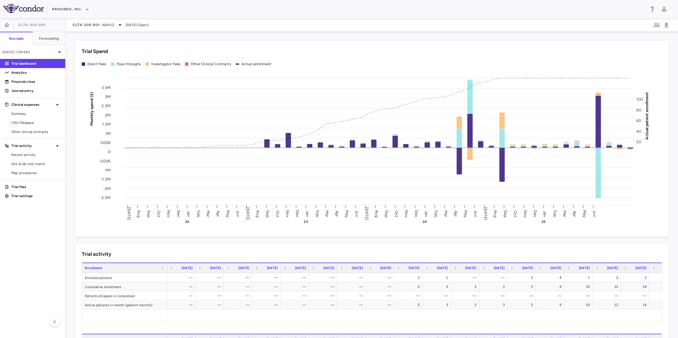
scroll to position [275, 0]
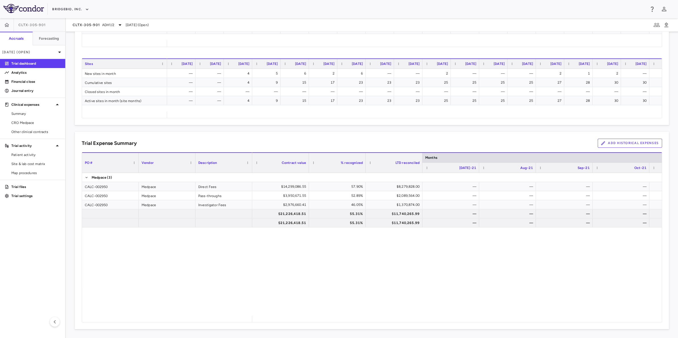
click at [541, 144] on button "Add Historical Expenses" at bounding box center [629, 143] width 64 height 9
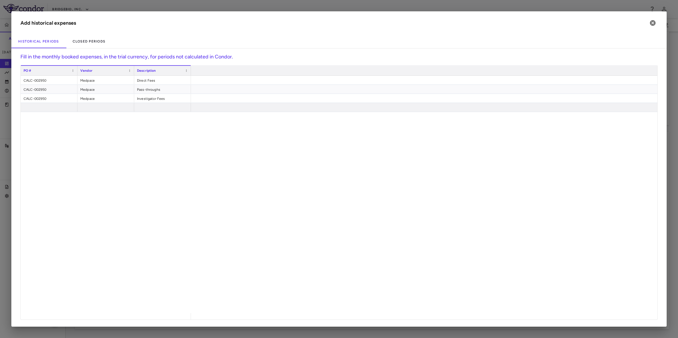
scroll to position [0, 2256]
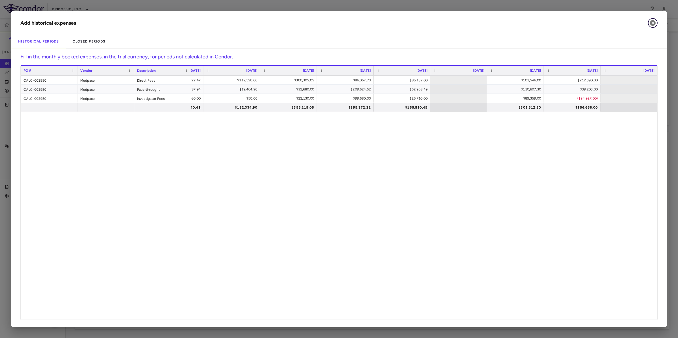
click at [654, 25] on icon "button" at bounding box center [652, 23] width 6 height 6
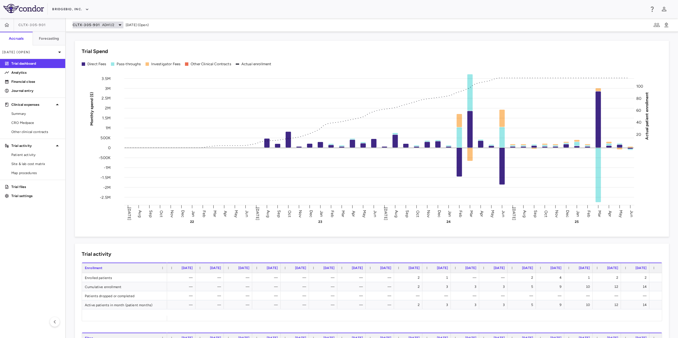
click at [115, 24] on div "CLTX-305-901 ADH1/2" at bounding box center [98, 25] width 51 height 7
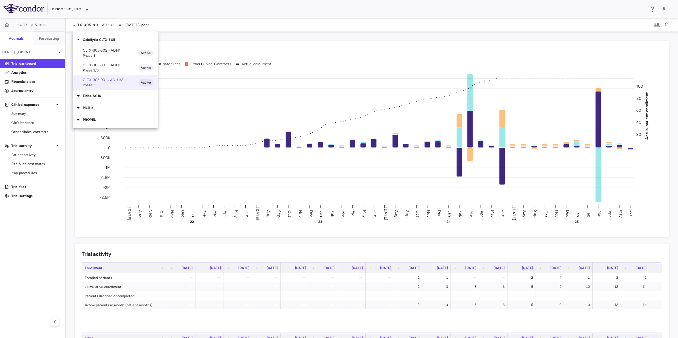
click at [116, 48] on p "CLTX-305-302 • ADH1" at bounding box center [111, 50] width 56 height 5
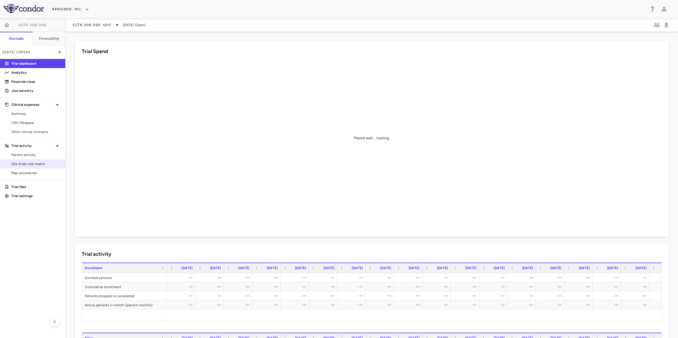
click at [44, 162] on span "Site & lab cost matrix" at bounding box center [35, 163] width 49 height 5
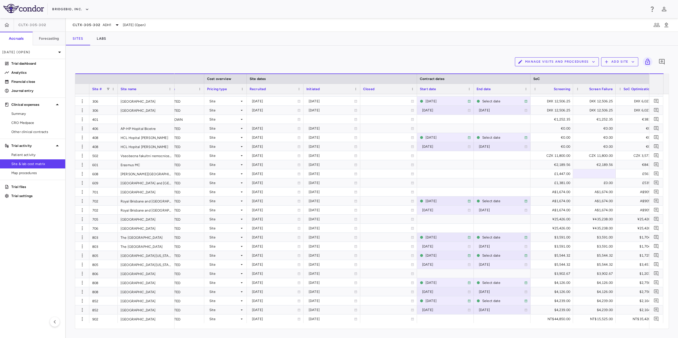
scroll to position [0, 317]
